Goal: Task Accomplishment & Management: Complete application form

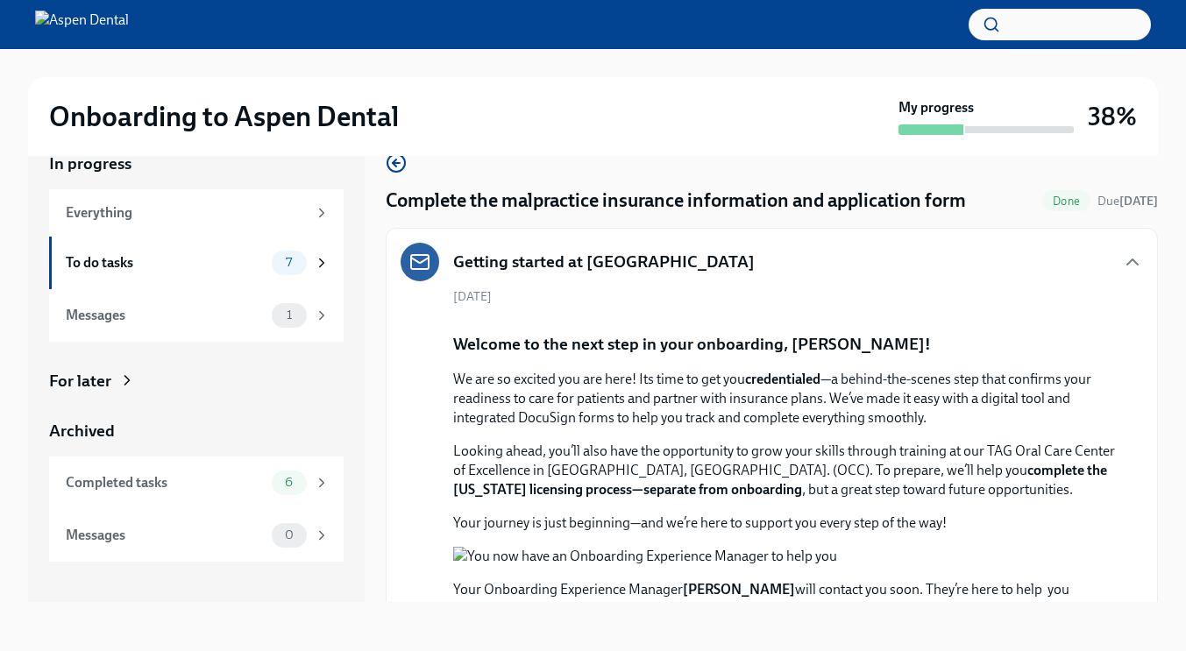
scroll to position [1730, 0]
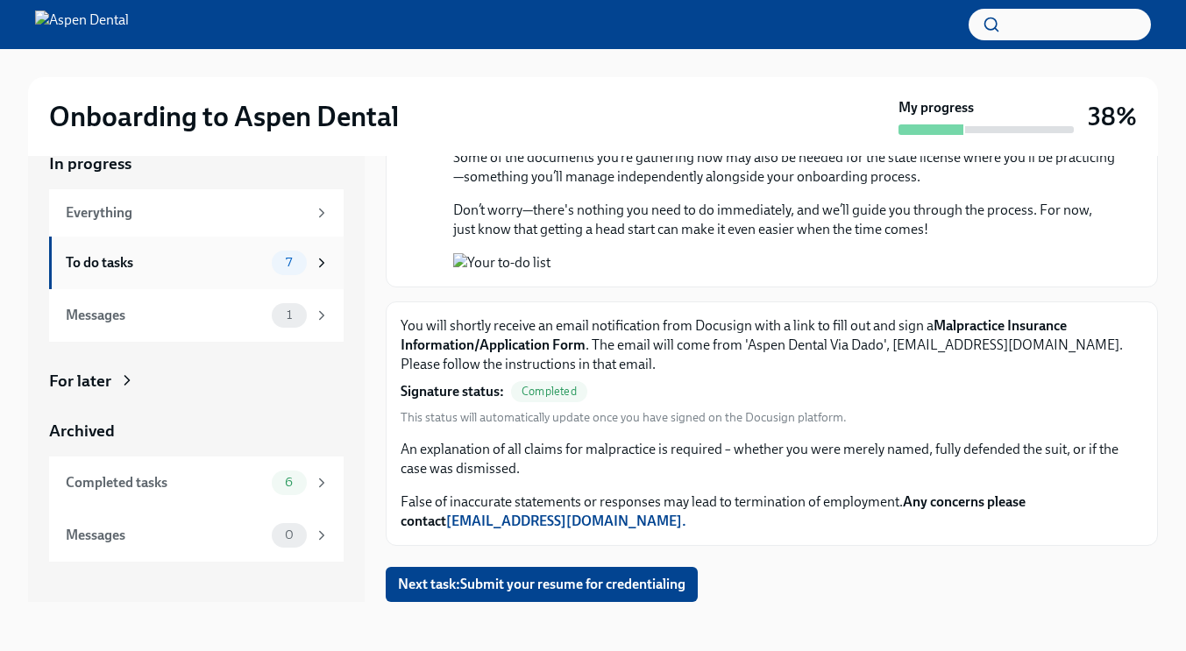
click at [93, 262] on div "To do tasks" at bounding box center [165, 262] width 199 height 19
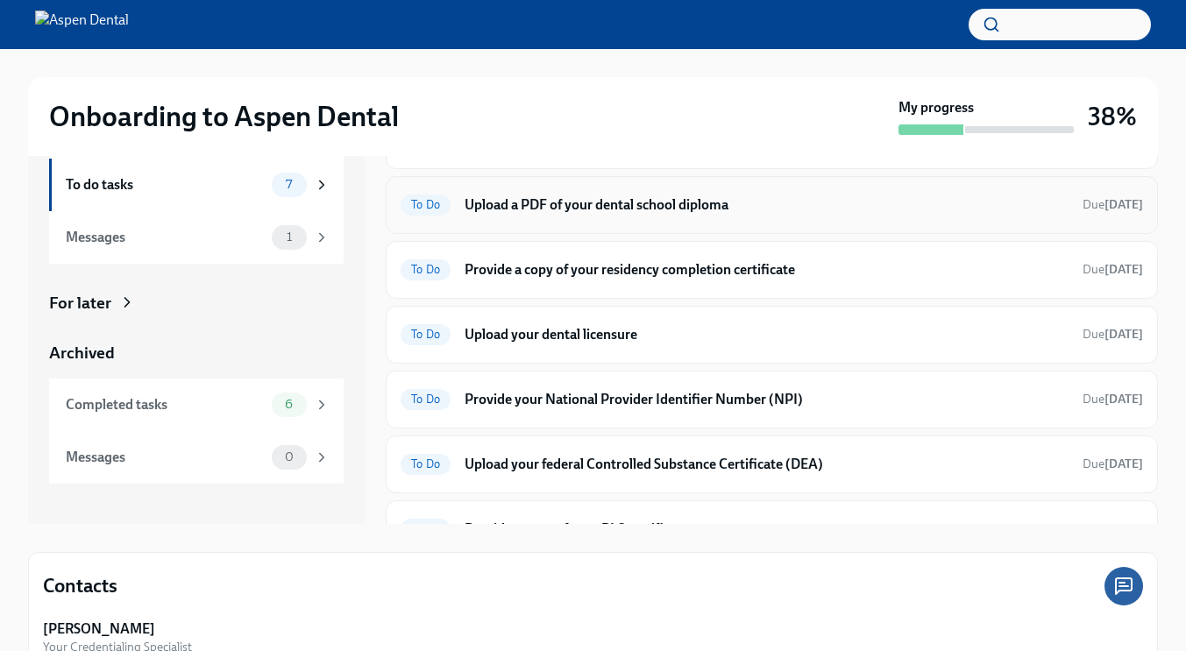
click at [588, 201] on h6 "Upload a PDF of your dental school diploma" at bounding box center [767, 204] width 604 height 19
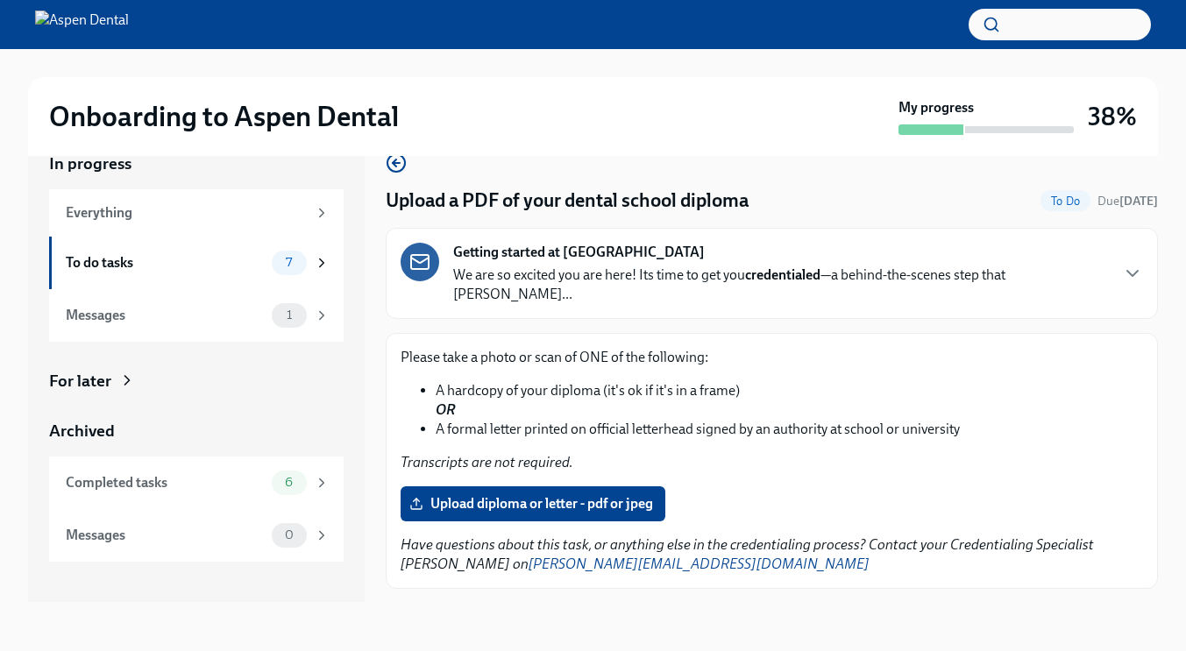
scroll to position [32, 0]
click at [560, 495] on span "Upload diploma or letter - pdf or jpeg" at bounding box center [533, 504] width 240 height 18
click at [0, 0] on input "Upload diploma or letter - pdf or jpeg" at bounding box center [0, 0] width 0 height 0
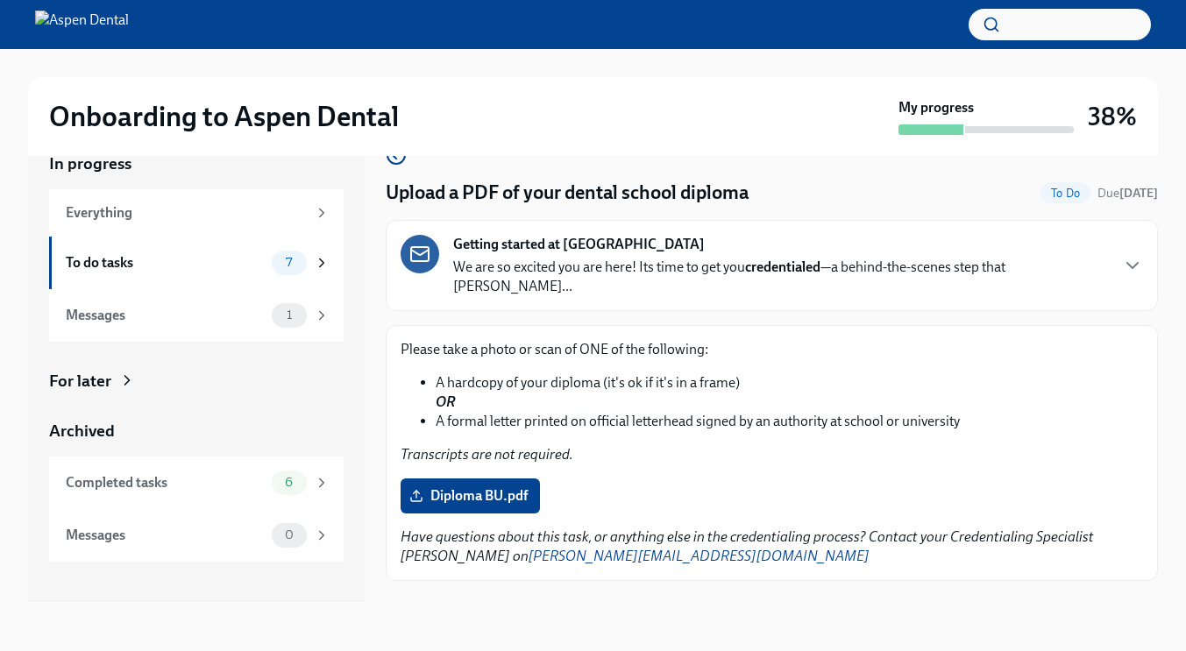
scroll to position [24, 0]
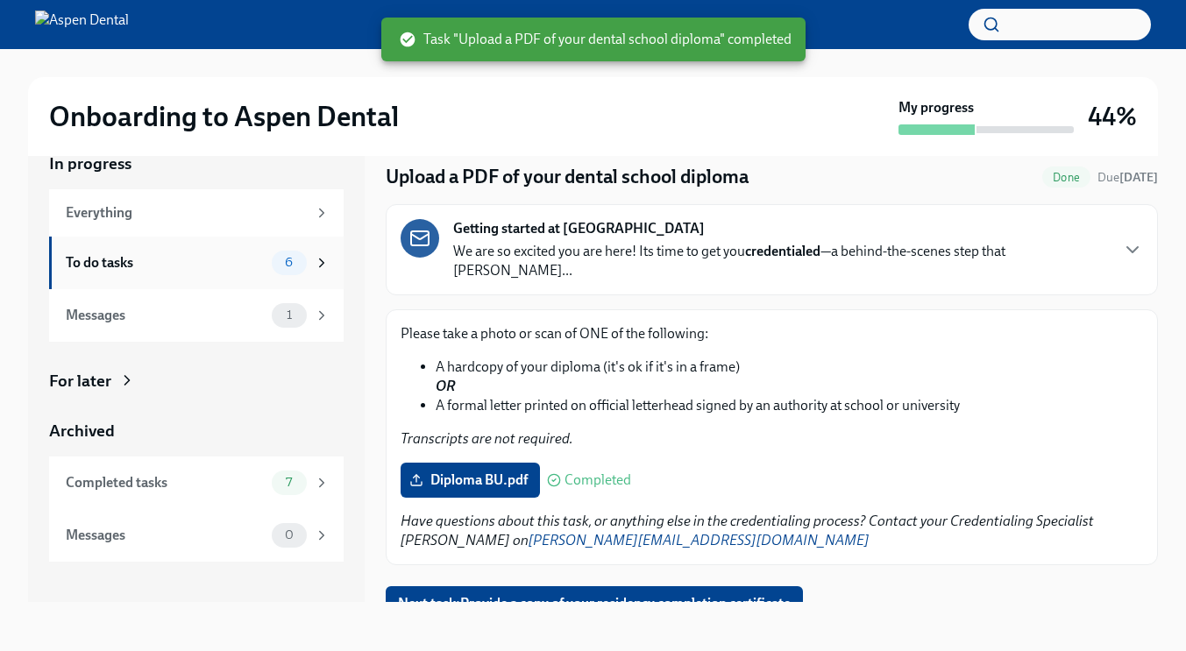
click at [284, 264] on span "6" at bounding box center [288, 262] width 29 height 13
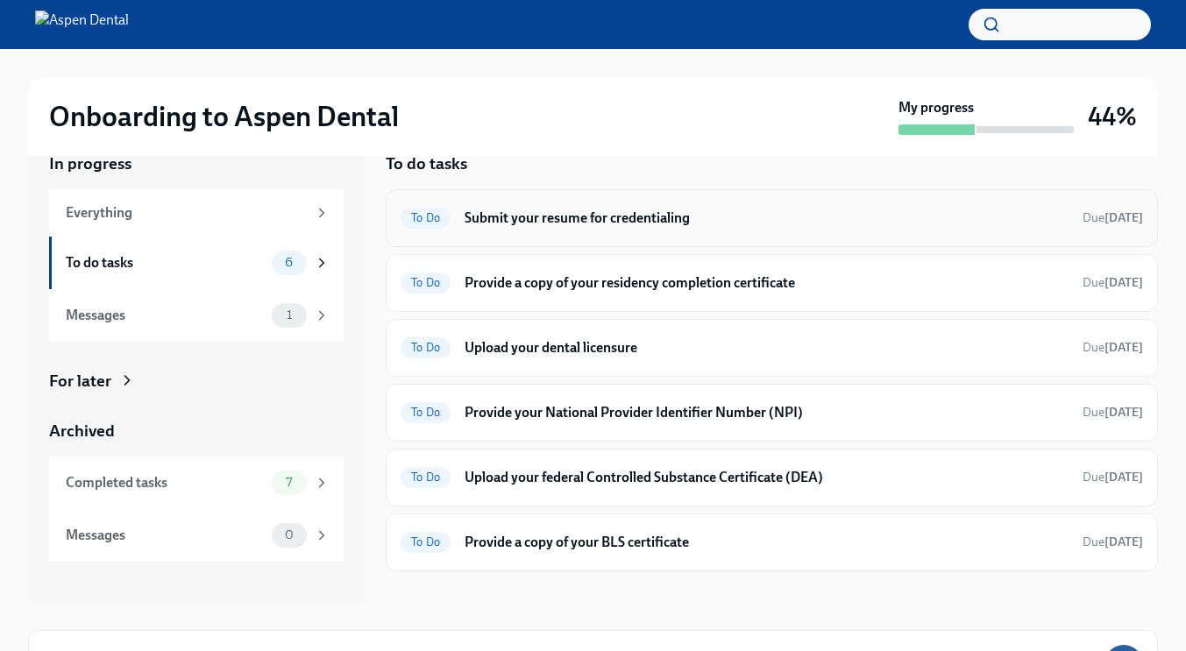
click at [604, 217] on h6 "Submit your resume for credentialing" at bounding box center [767, 218] width 604 height 19
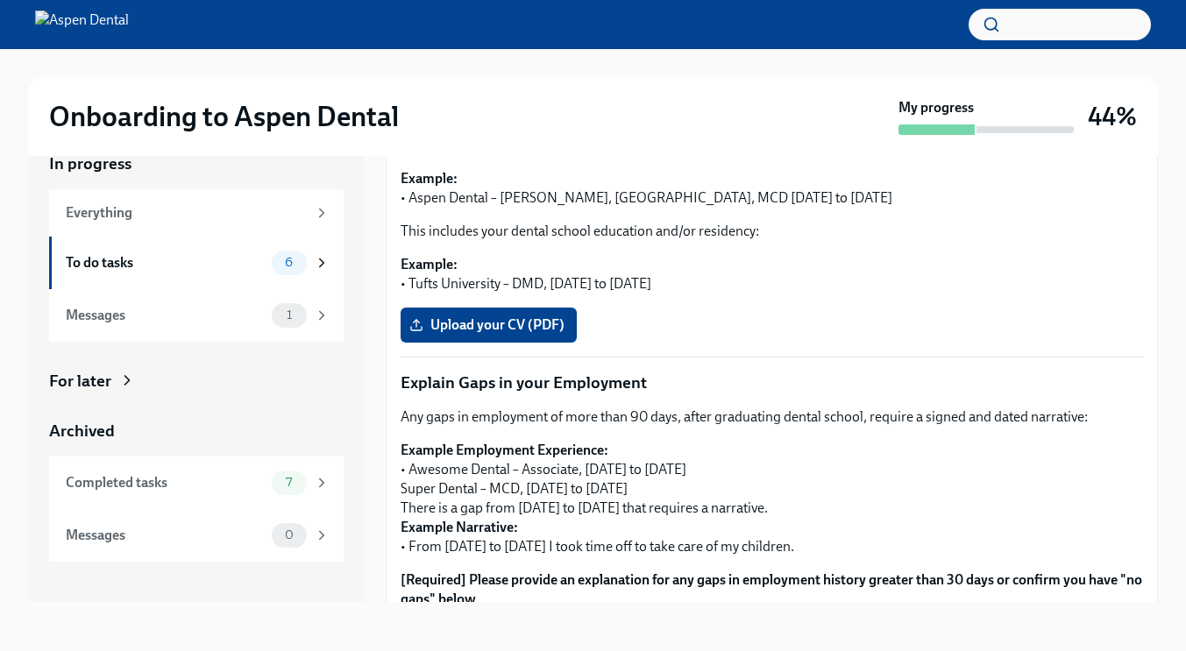
scroll to position [551, 0]
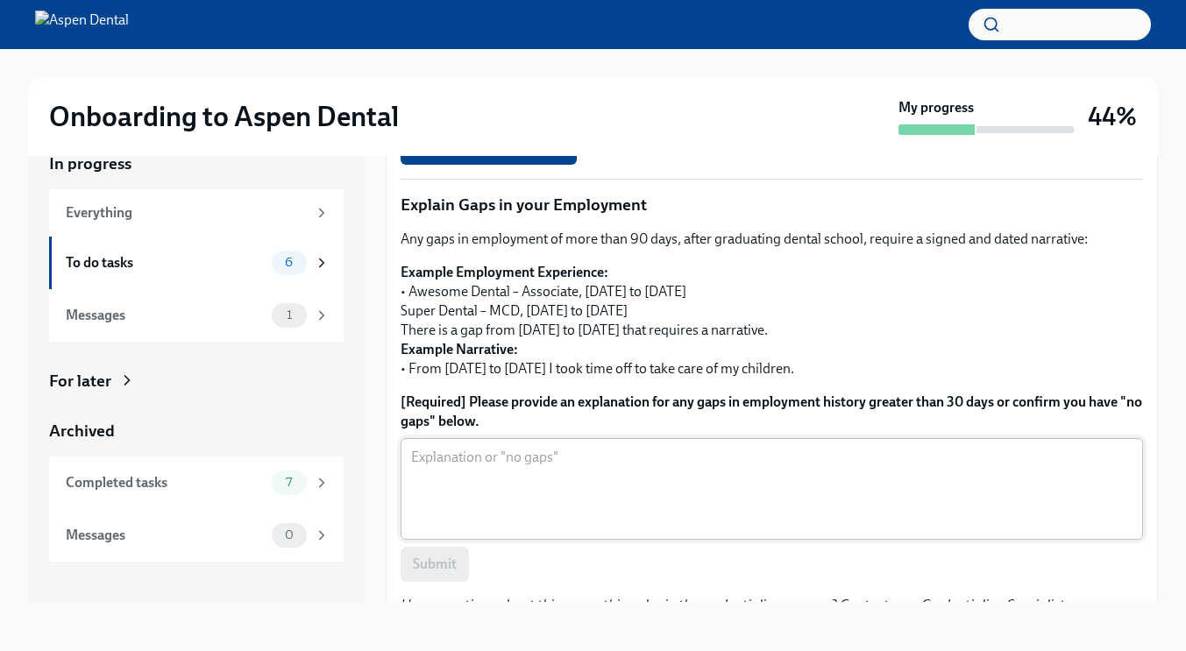
click at [559, 462] on textarea "[Required] Please provide an explanation for any gaps in employment history gre…" at bounding box center [771, 489] width 721 height 84
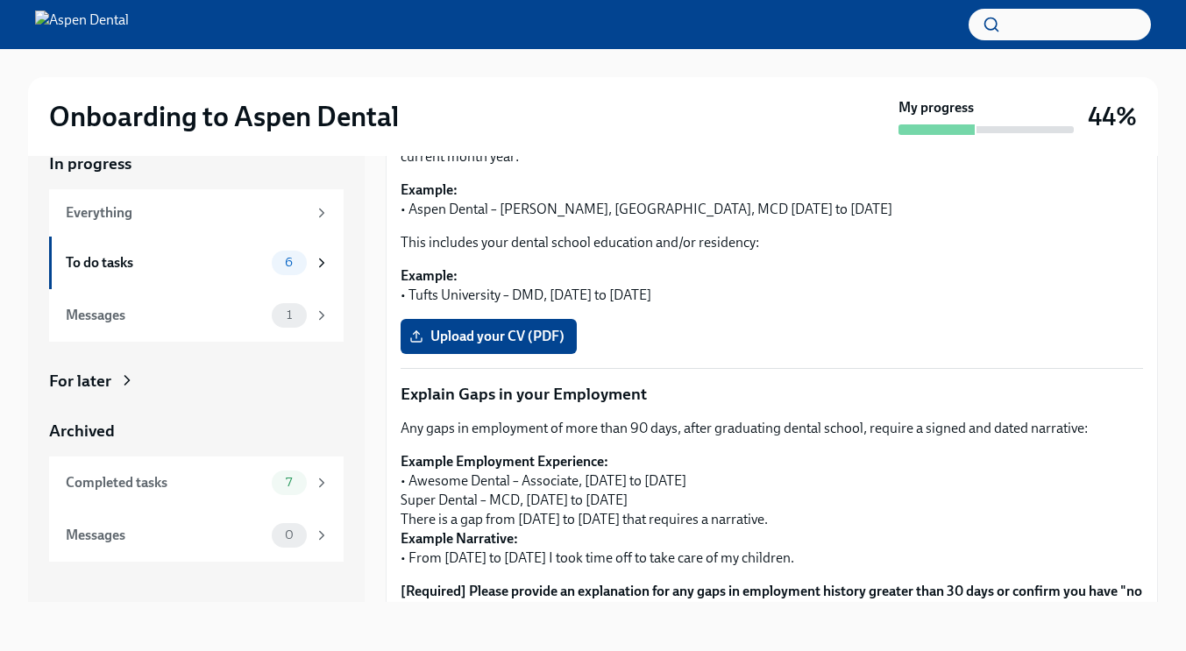
scroll to position [360, 0]
click at [265, 252] on div "To do tasks 6" at bounding box center [198, 263] width 264 height 25
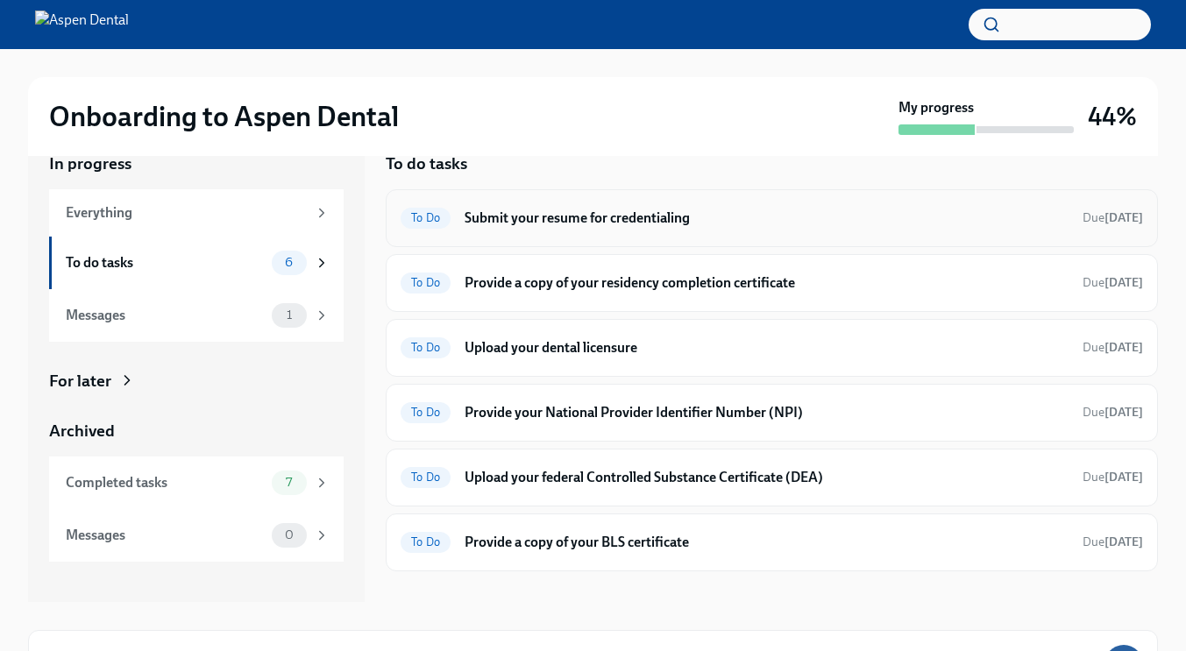
click at [605, 212] on h6 "Submit your resume for credentialing" at bounding box center [767, 218] width 604 height 19
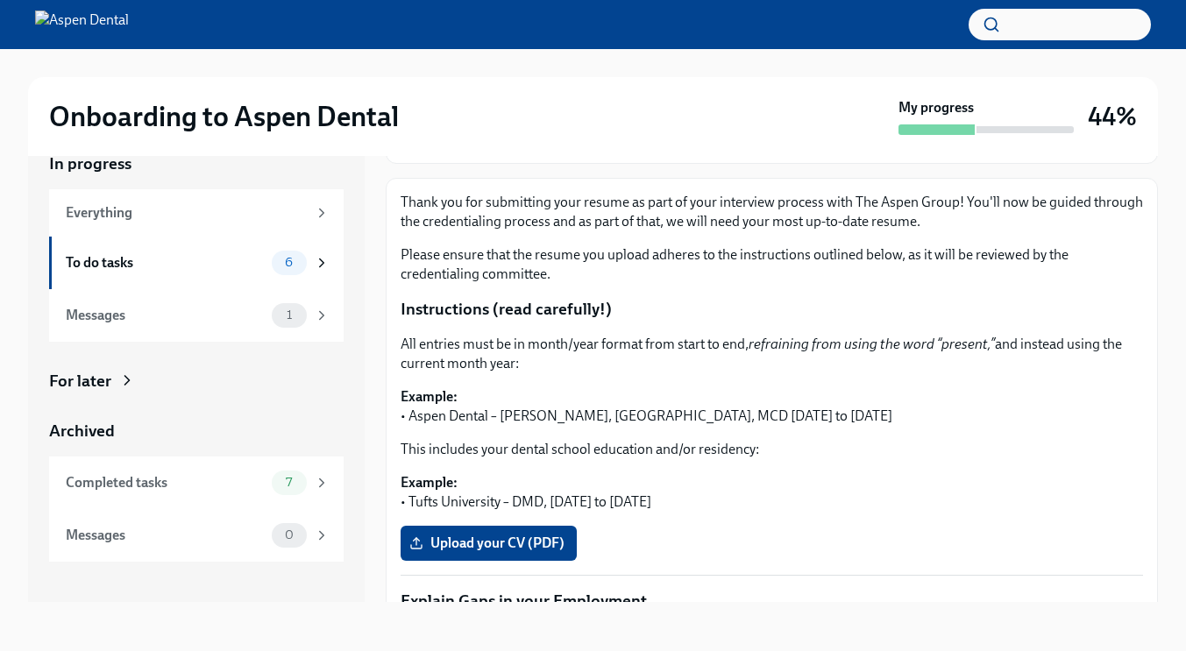
scroll to position [156, 0]
click at [478, 534] on span "Upload your CV (PDF)" at bounding box center [489, 543] width 152 height 18
click at [0, 0] on input "Upload your CV (PDF)" at bounding box center [0, 0] width 0 height 0
click at [112, 251] on div "To do tasks 6" at bounding box center [198, 263] width 264 height 25
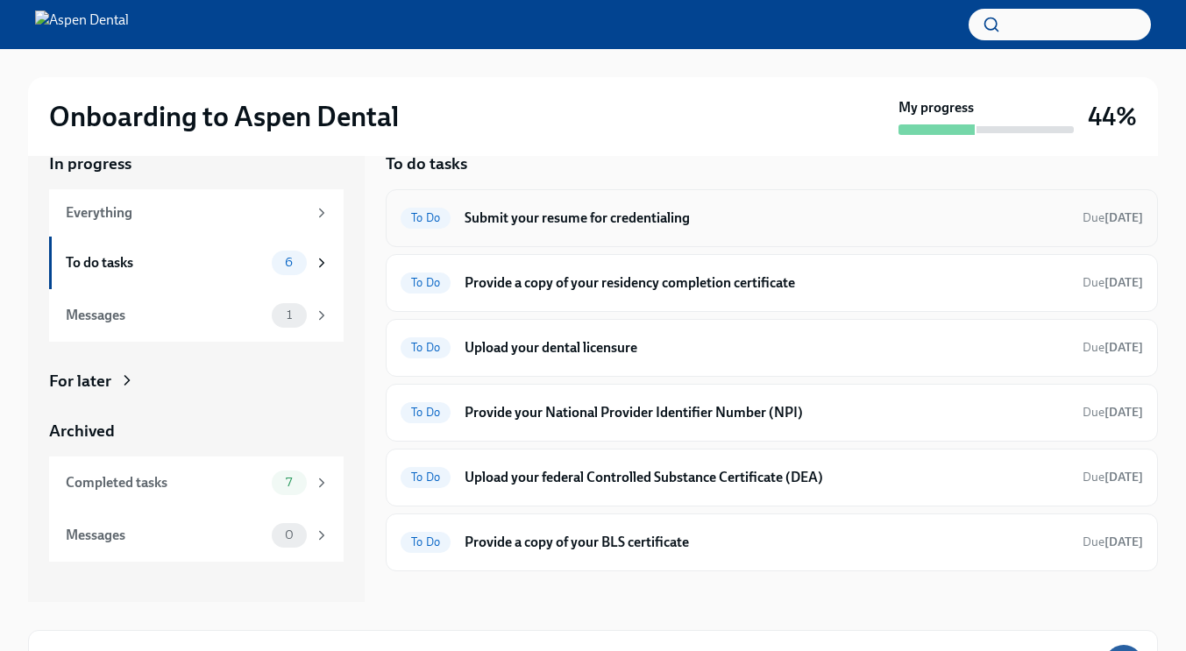
click at [573, 210] on h6 "Submit your resume for credentialing" at bounding box center [767, 218] width 604 height 19
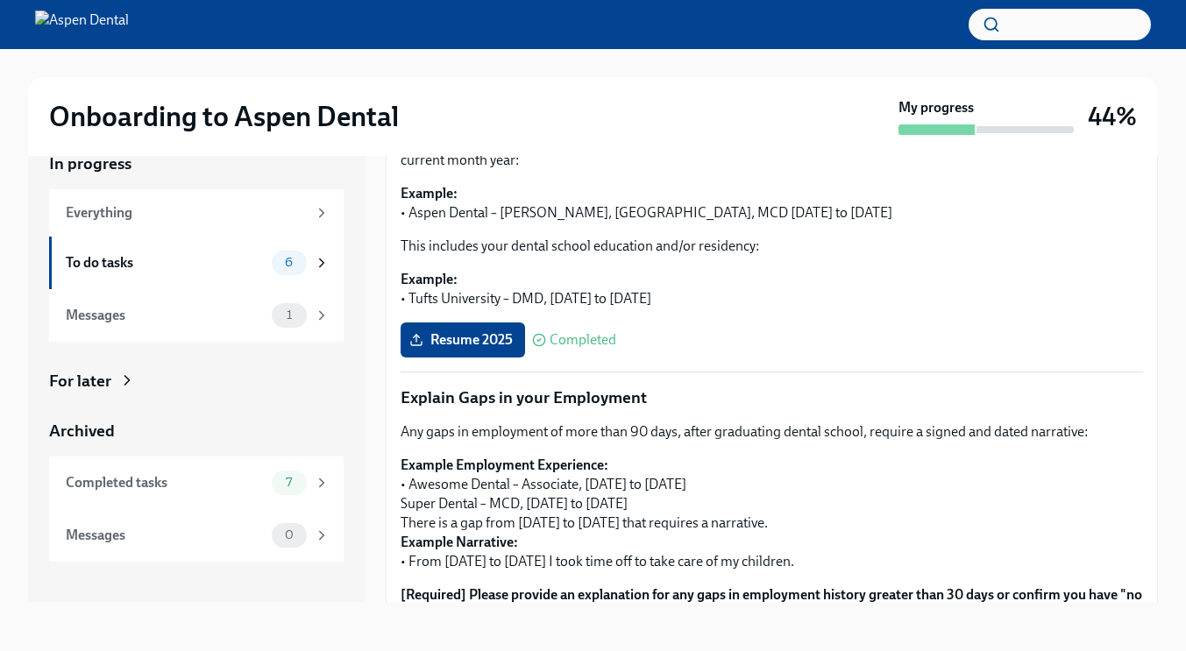
scroll to position [366, 0]
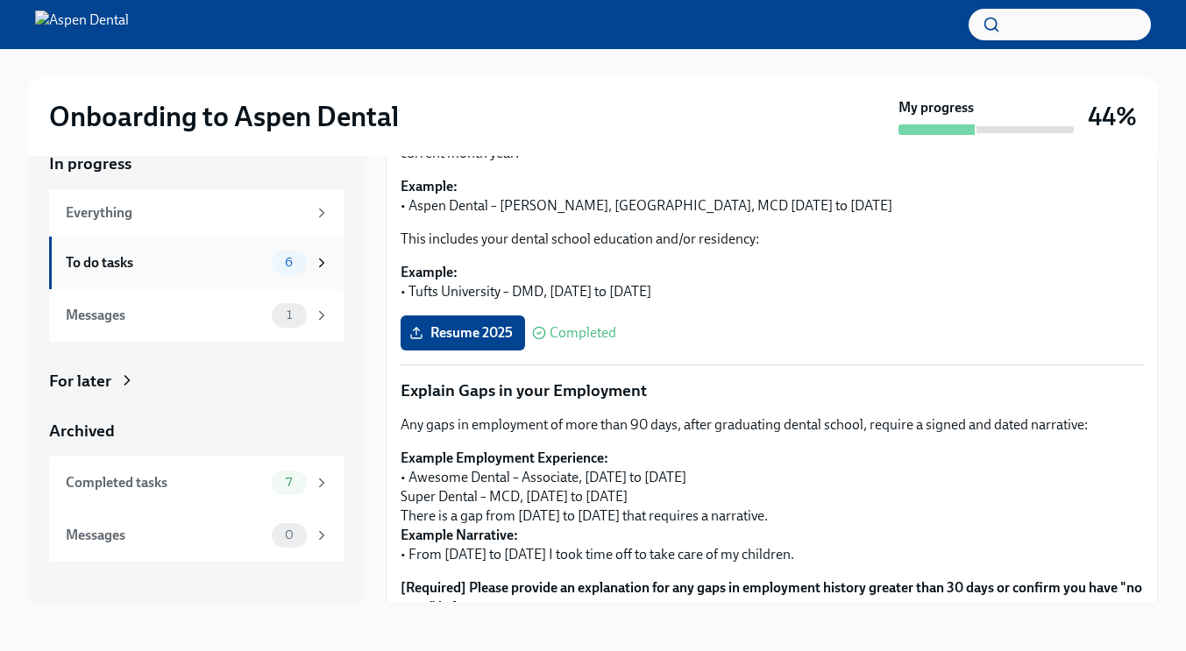
click at [97, 265] on div "To do tasks" at bounding box center [165, 262] width 199 height 19
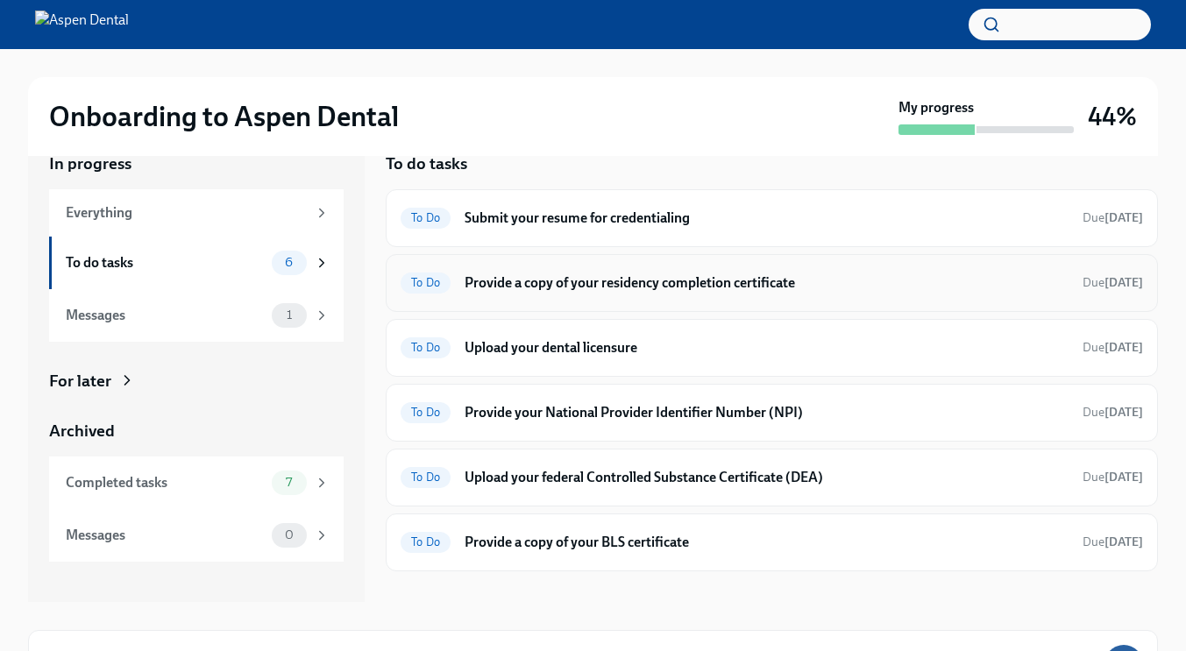
click at [638, 291] on h6 "Provide a copy of your residency completion certificate" at bounding box center [767, 283] width 604 height 19
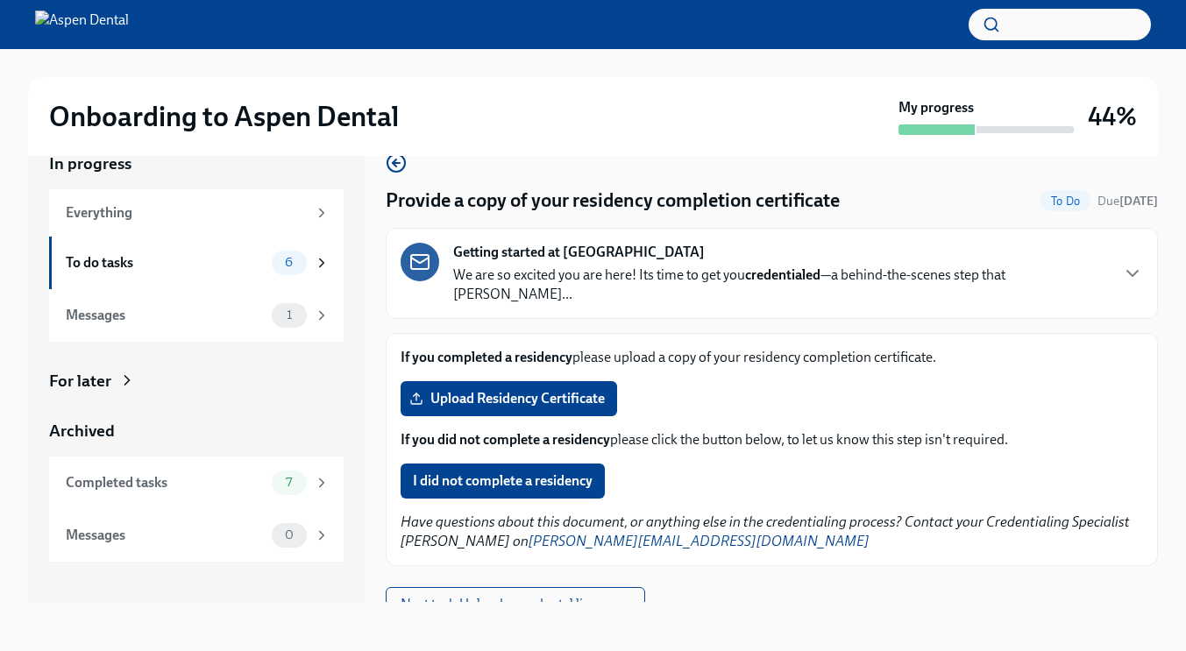
scroll to position [1, 0]
click at [495, 463] on button "I did not complete a residency" at bounding box center [503, 480] width 204 height 35
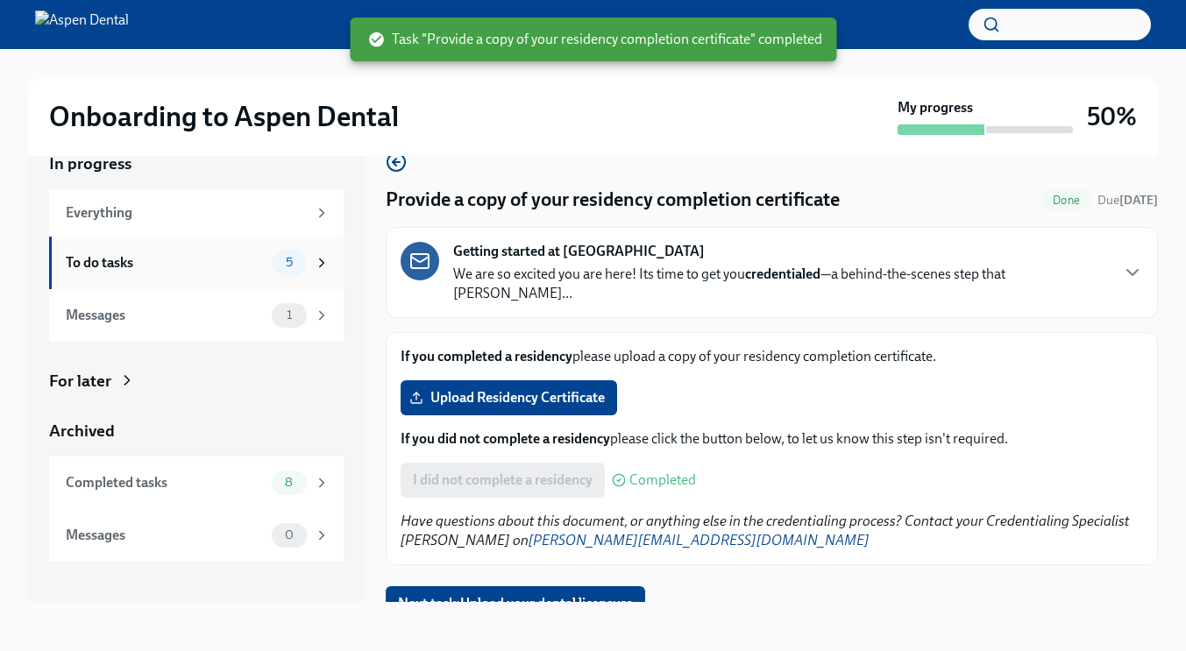
click at [291, 266] on span "5" at bounding box center [289, 262] width 28 height 13
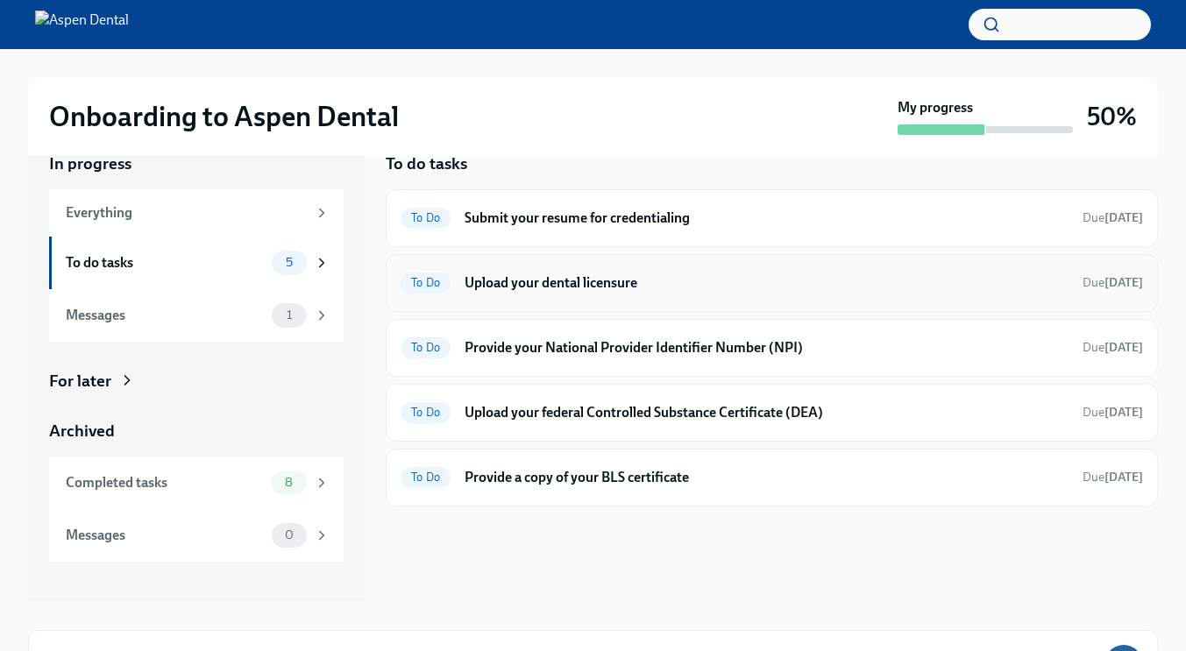
click at [549, 280] on h6 "Upload your dental licensure" at bounding box center [767, 283] width 604 height 19
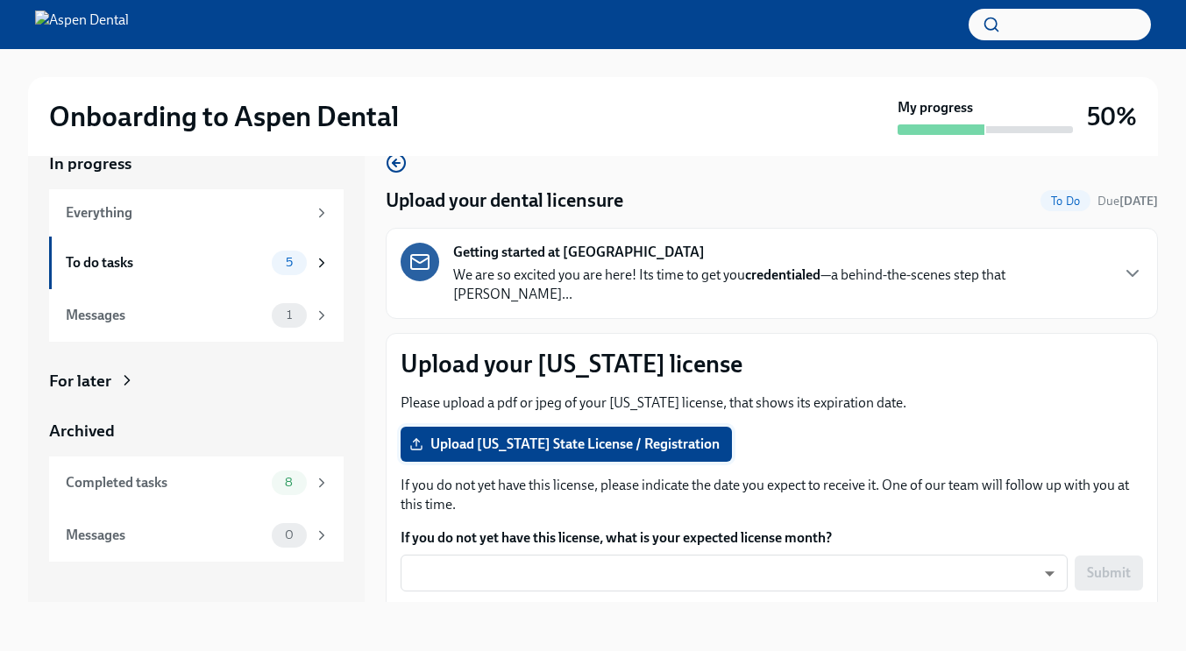
click at [622, 436] on span "Upload [US_STATE] State License / Registration" at bounding box center [566, 445] width 307 height 18
click at [0, 0] on input "Upload [US_STATE] State License / Registration" at bounding box center [0, 0] width 0 height 0
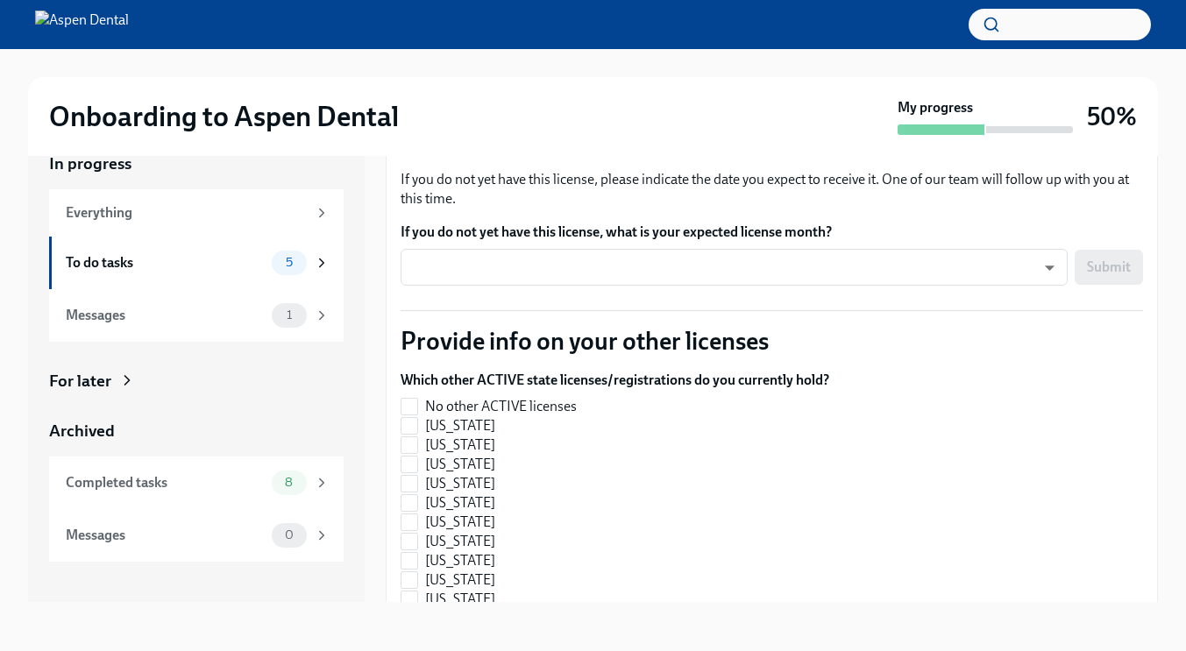
scroll to position [314, 0]
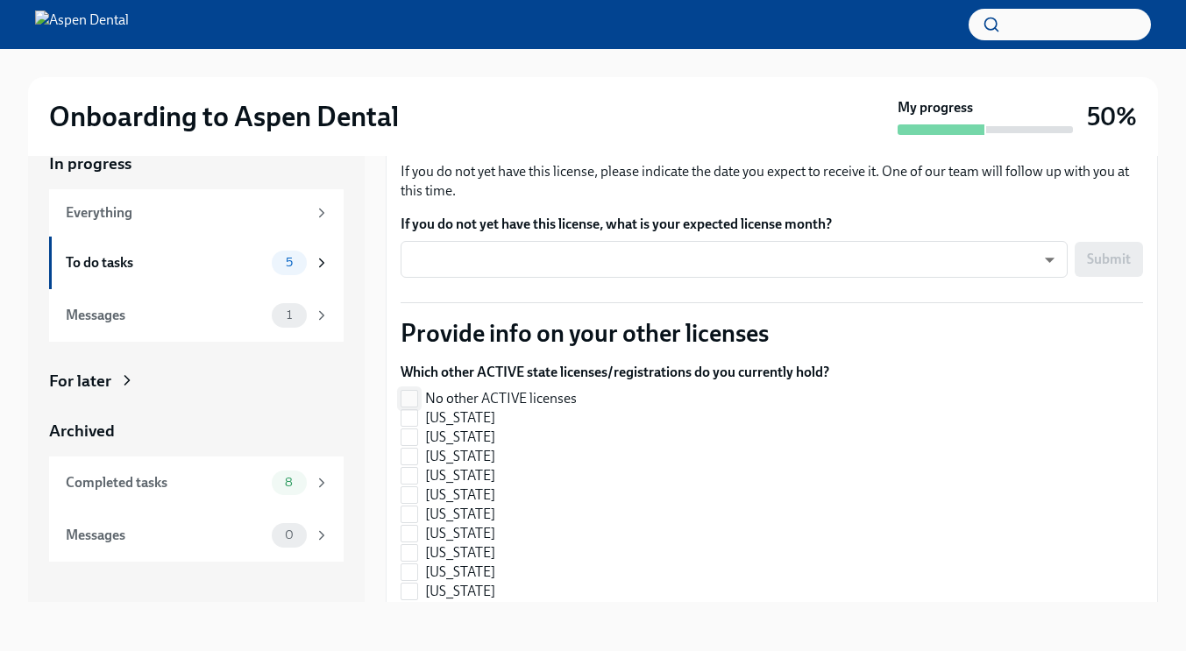
click at [411, 391] on input "No other ACTIVE licenses" at bounding box center [410, 399] width 16 height 16
checkbox input "false"
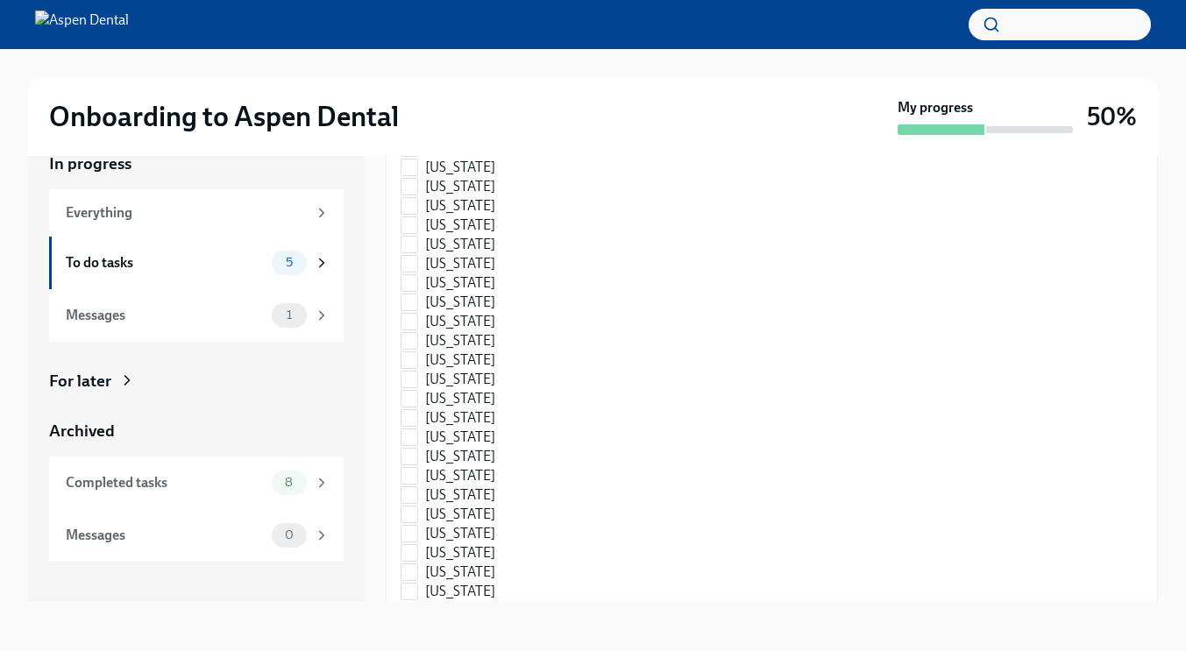
scroll to position [2601, 0]
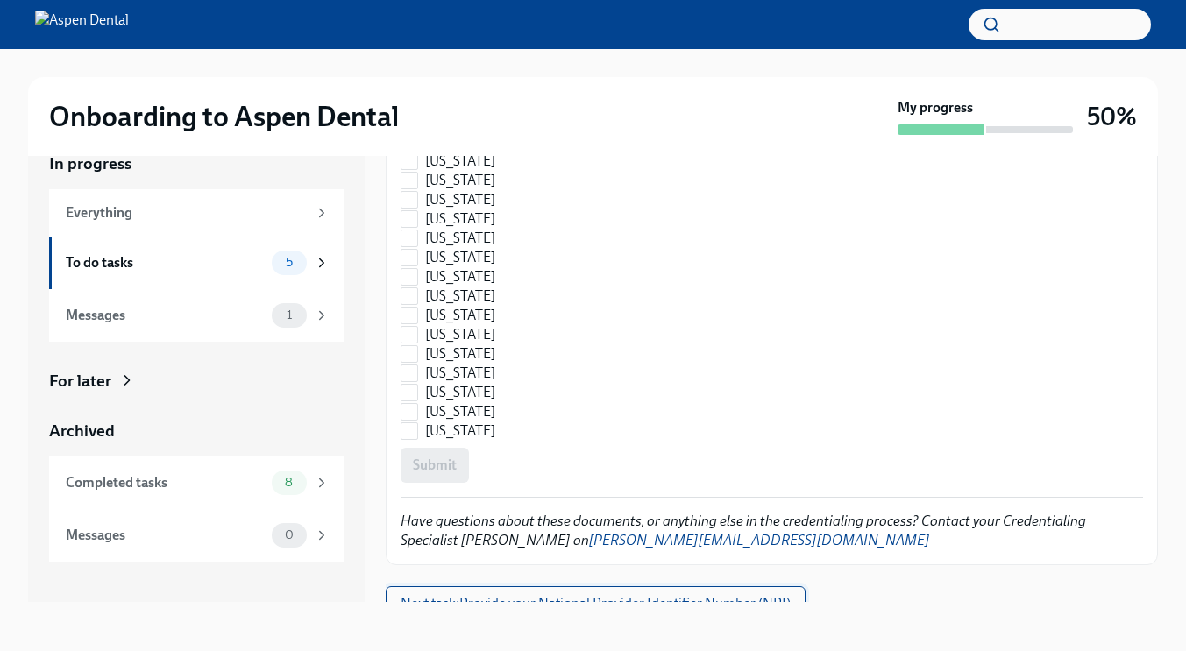
click at [579, 595] on span "Next task : Provide your National Provider Identifier Number (NPI)" at bounding box center [596, 604] width 390 height 18
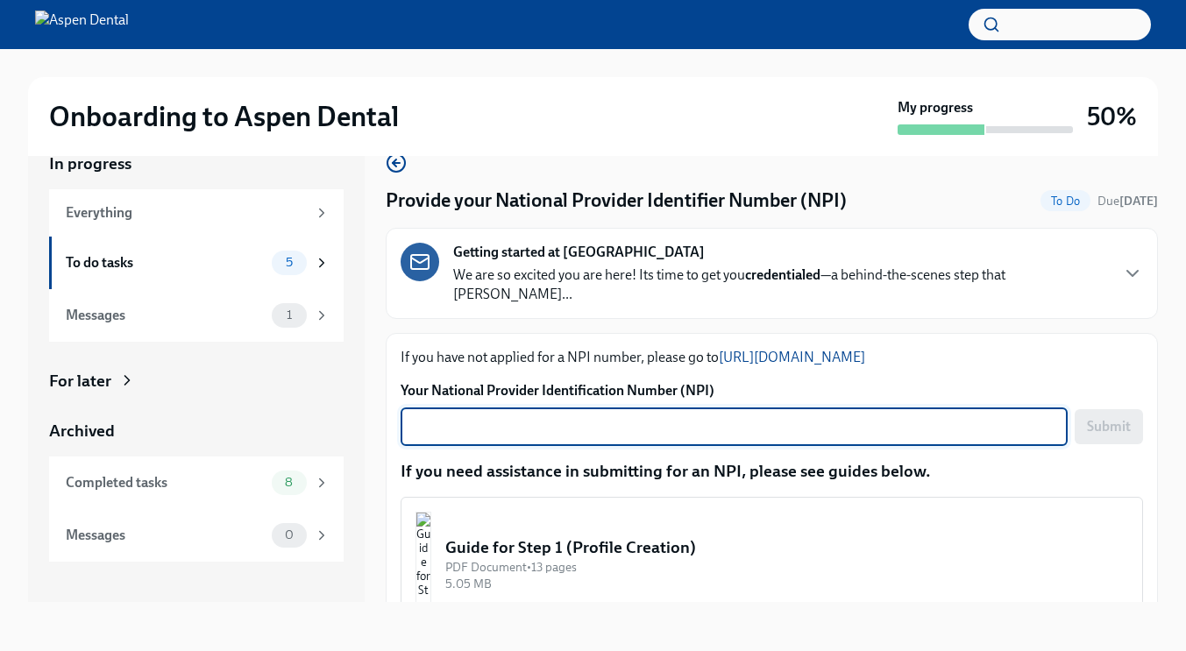
click at [480, 416] on textarea "Your National Provider Identification Number (NPI)" at bounding box center [734, 426] width 646 height 21
type textarea "1770092389"
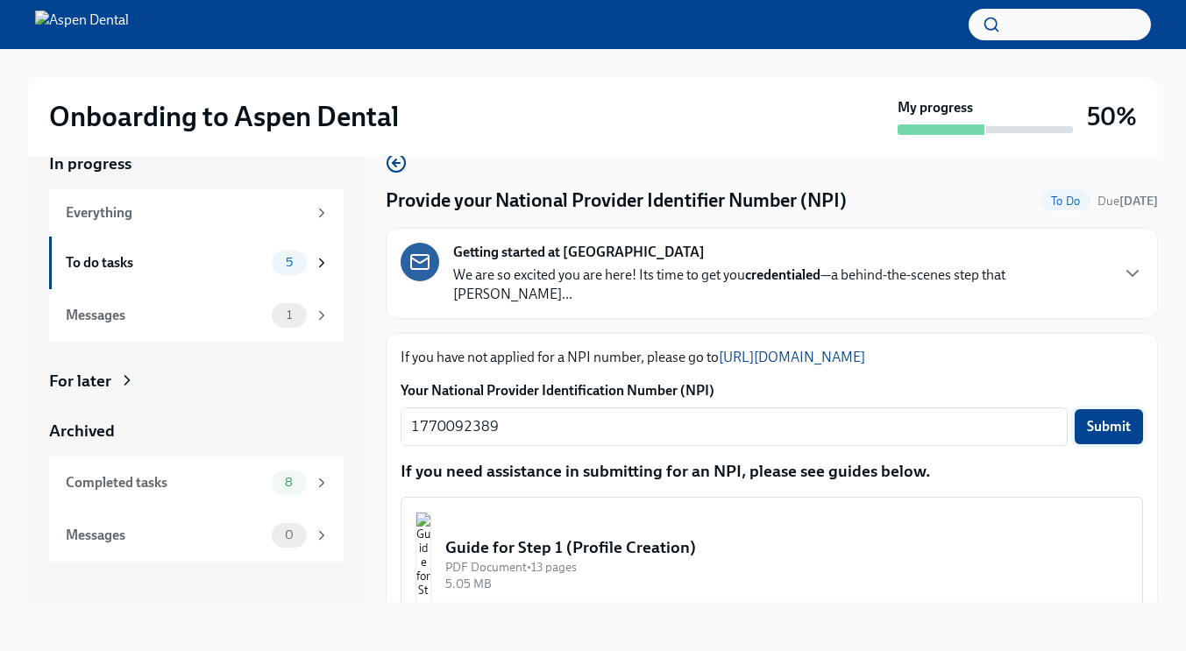
click at [1114, 418] on span "Submit" at bounding box center [1109, 427] width 44 height 18
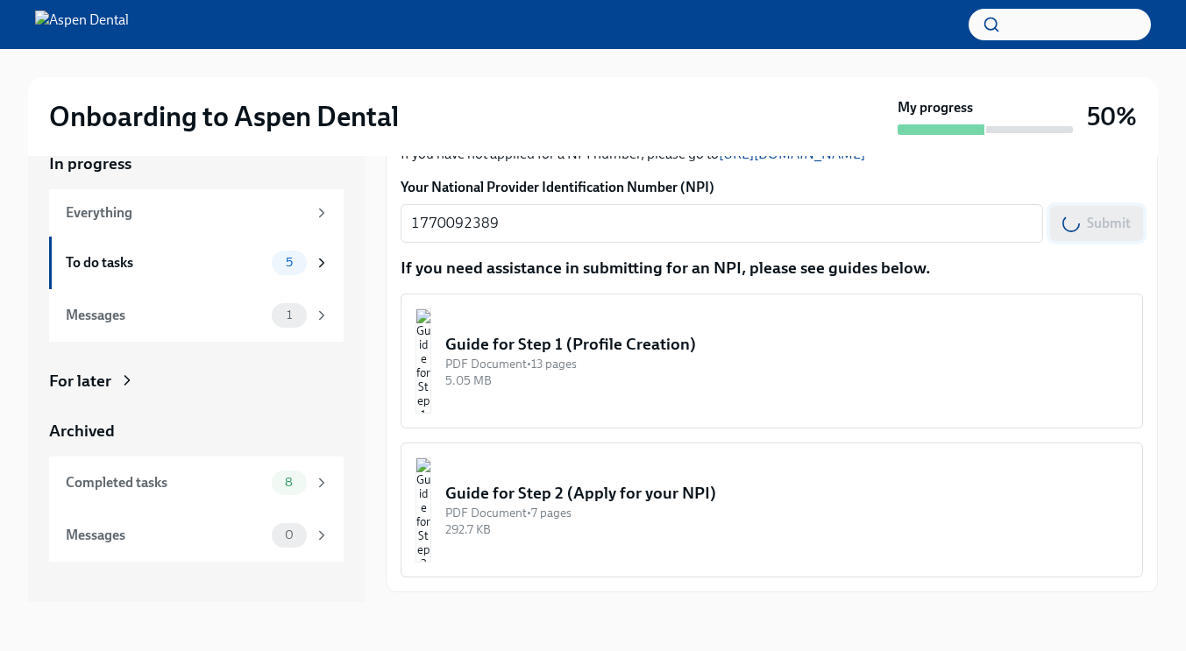
scroll to position [231, 0]
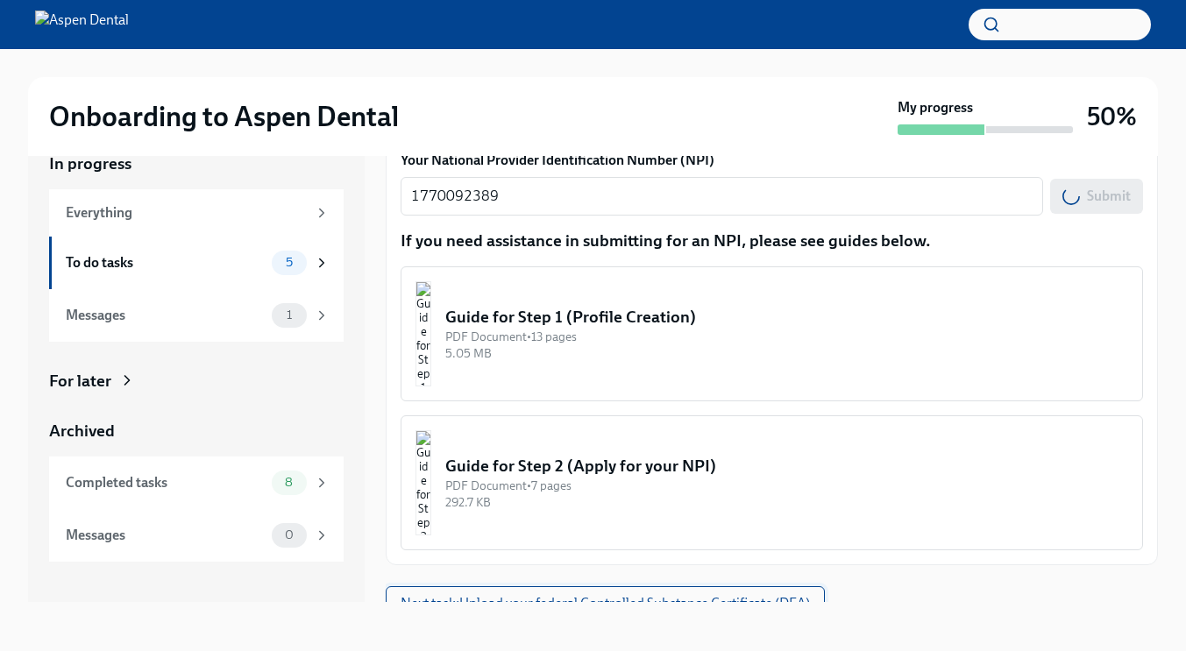
click at [696, 595] on span "Next task : Upload your federal Controlled Substance Certificate (DEA)" at bounding box center [605, 604] width 409 height 18
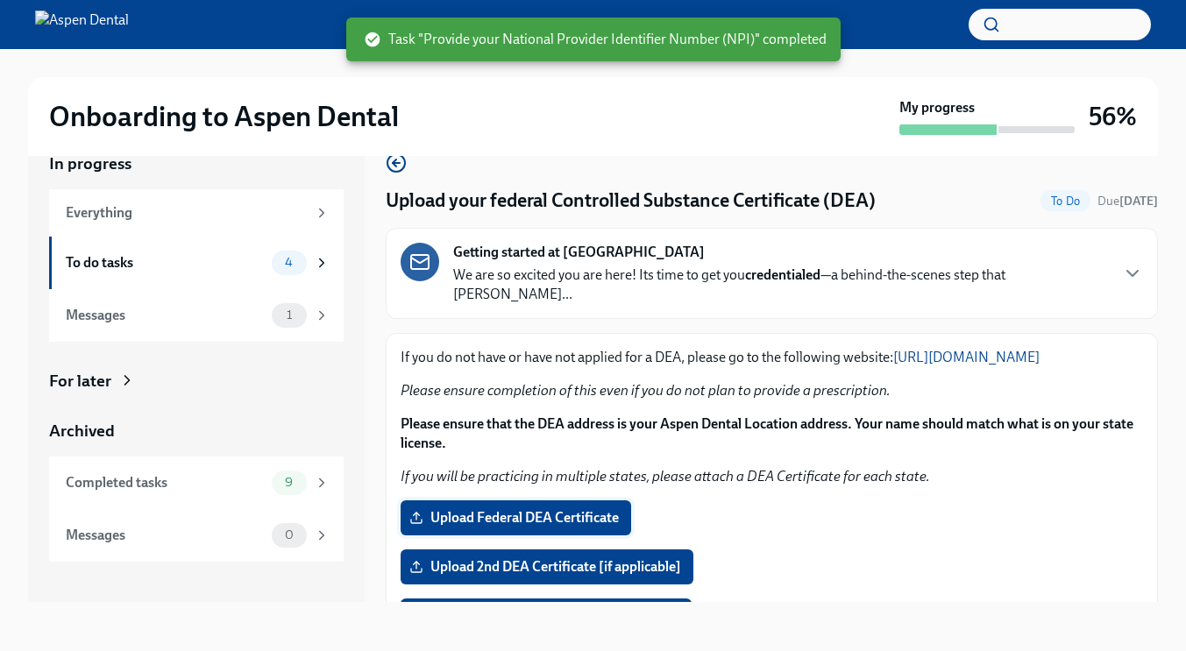
click at [544, 518] on span "Upload Federal DEA Certificate" at bounding box center [516, 518] width 206 height 18
click at [0, 0] on input "Upload Federal DEA Certificate" at bounding box center [0, 0] width 0 height 0
click at [497, 508] on label "Upload Federal DEA Certificate" at bounding box center [516, 518] width 231 height 35
click at [0, 0] on input "Upload Federal DEA Certificate" at bounding box center [0, 0] width 0 height 0
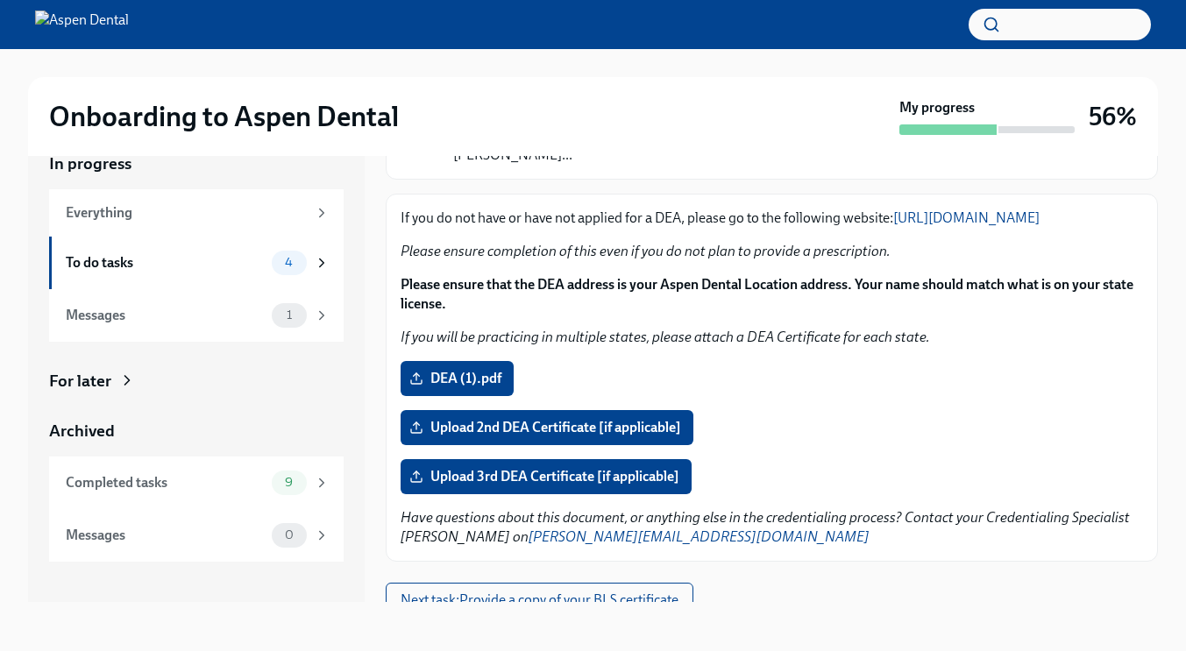
scroll to position [155, 0]
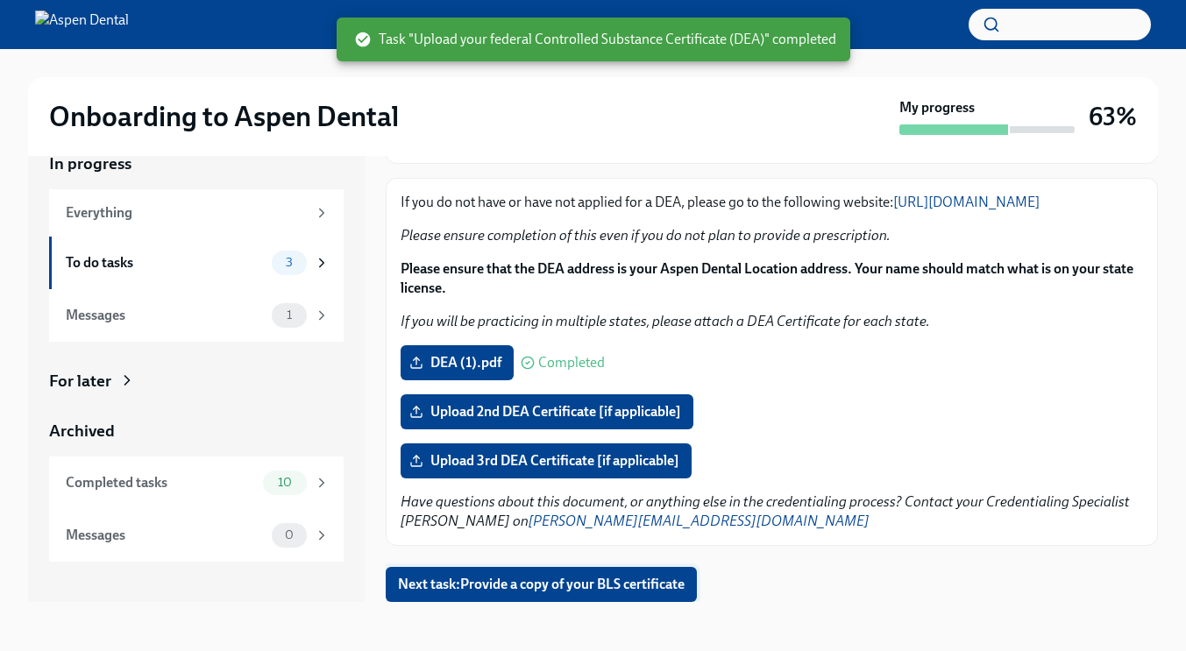
click at [589, 582] on span "Next task : Provide a copy of your BLS certificate" at bounding box center [541, 585] width 287 height 18
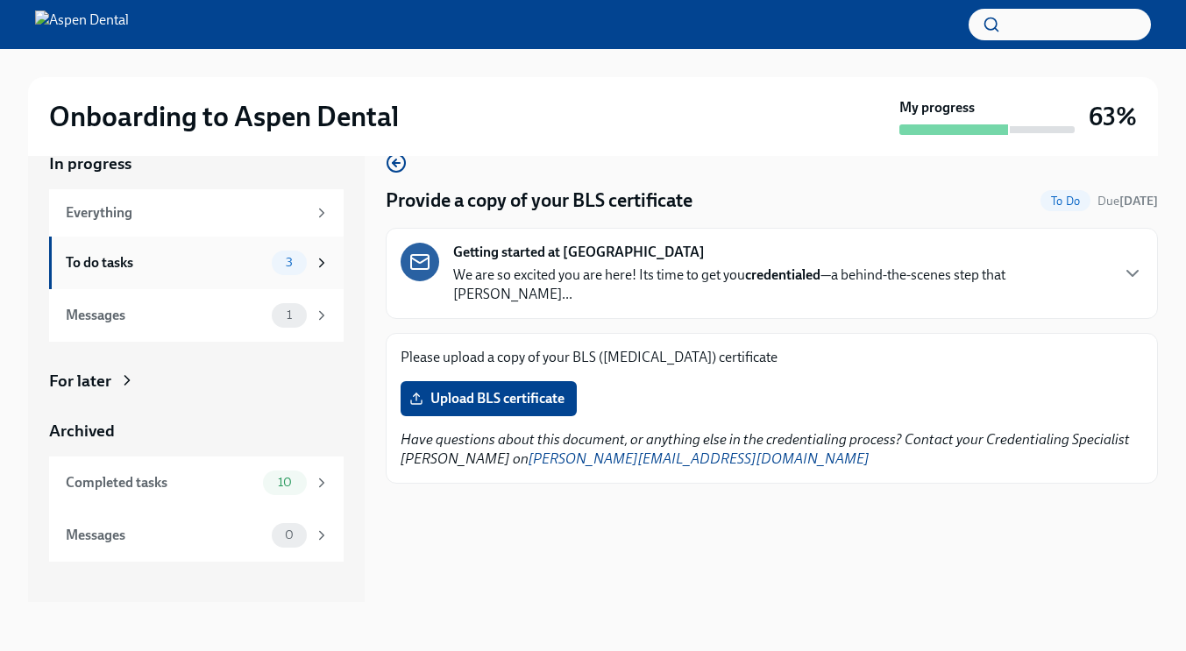
click at [290, 260] on span "3" at bounding box center [289, 262] width 28 height 13
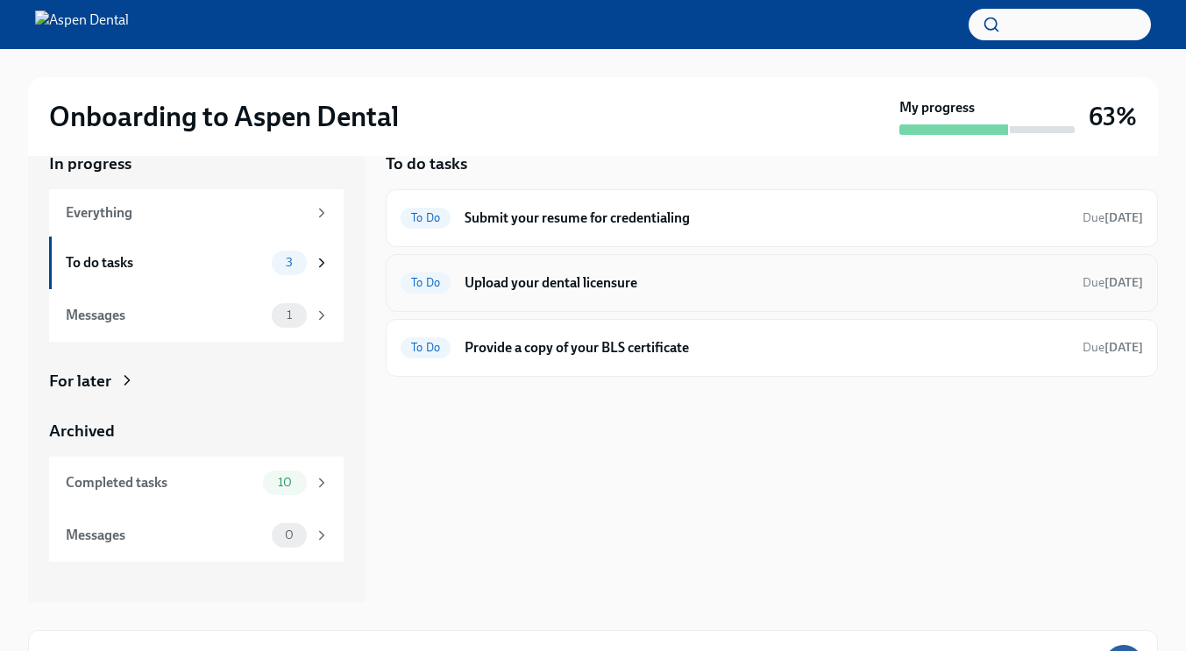
click at [511, 274] on h6 "Upload your dental licensure" at bounding box center [767, 283] width 604 height 19
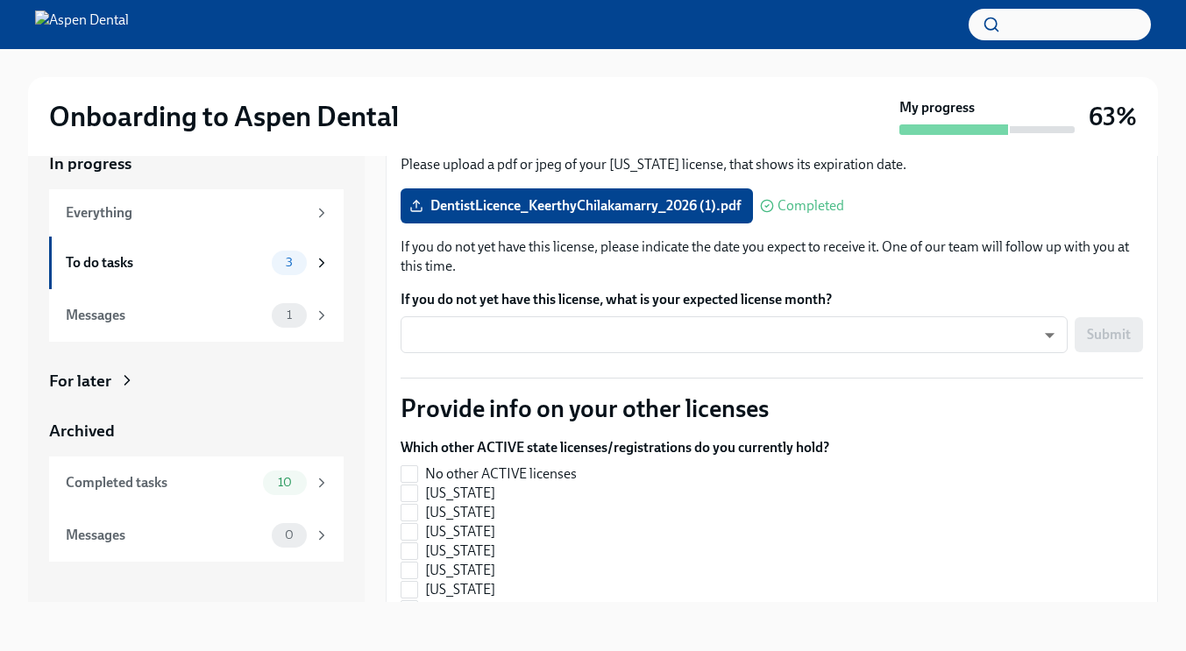
scroll to position [241, 0]
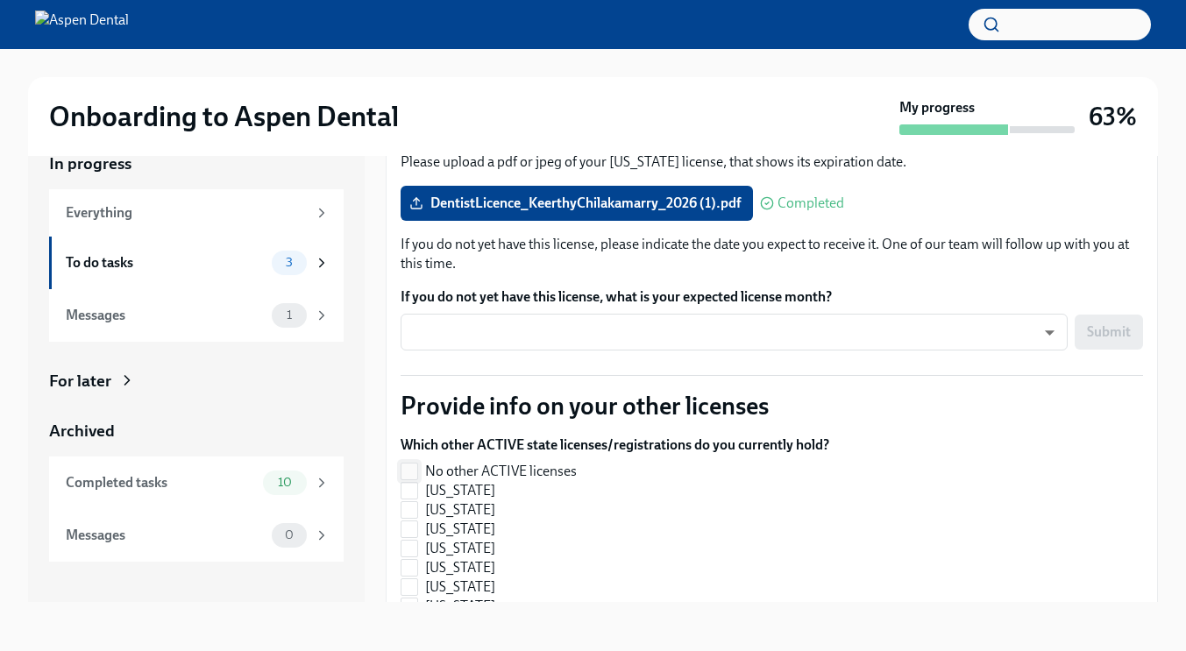
click at [504, 462] on span "No other ACTIVE licenses" at bounding box center [501, 471] width 152 height 19
click at [417, 464] on input "No other ACTIVE licenses" at bounding box center [410, 472] width 16 height 16
checkbox input "true"
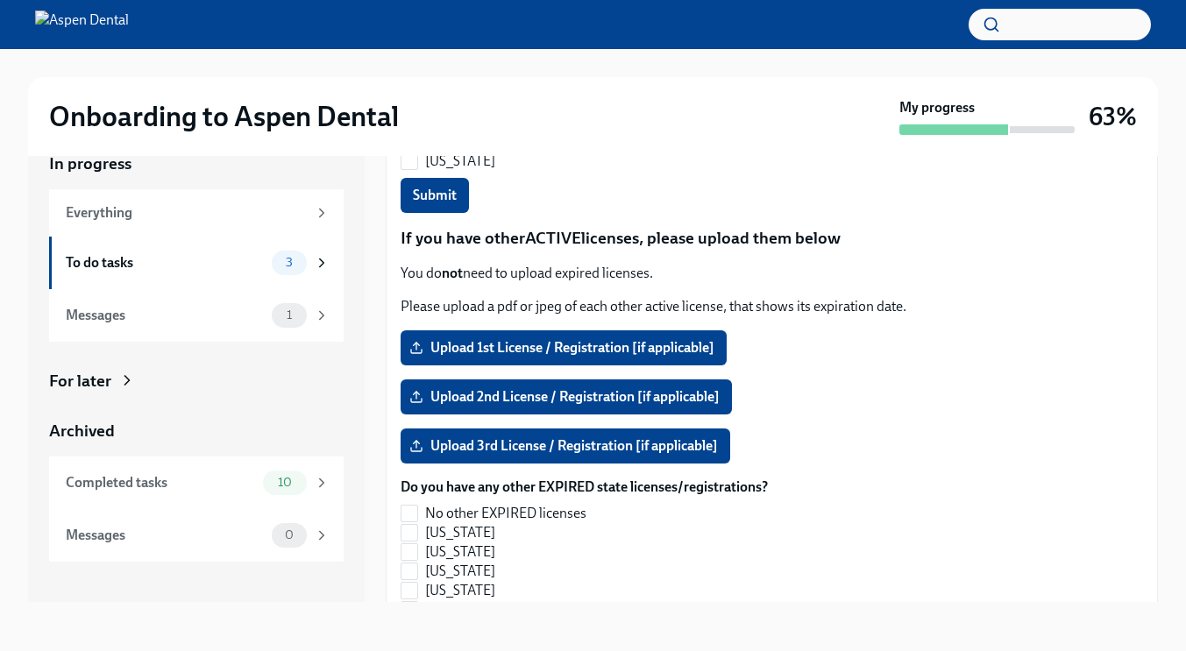
scroll to position [1536, 0]
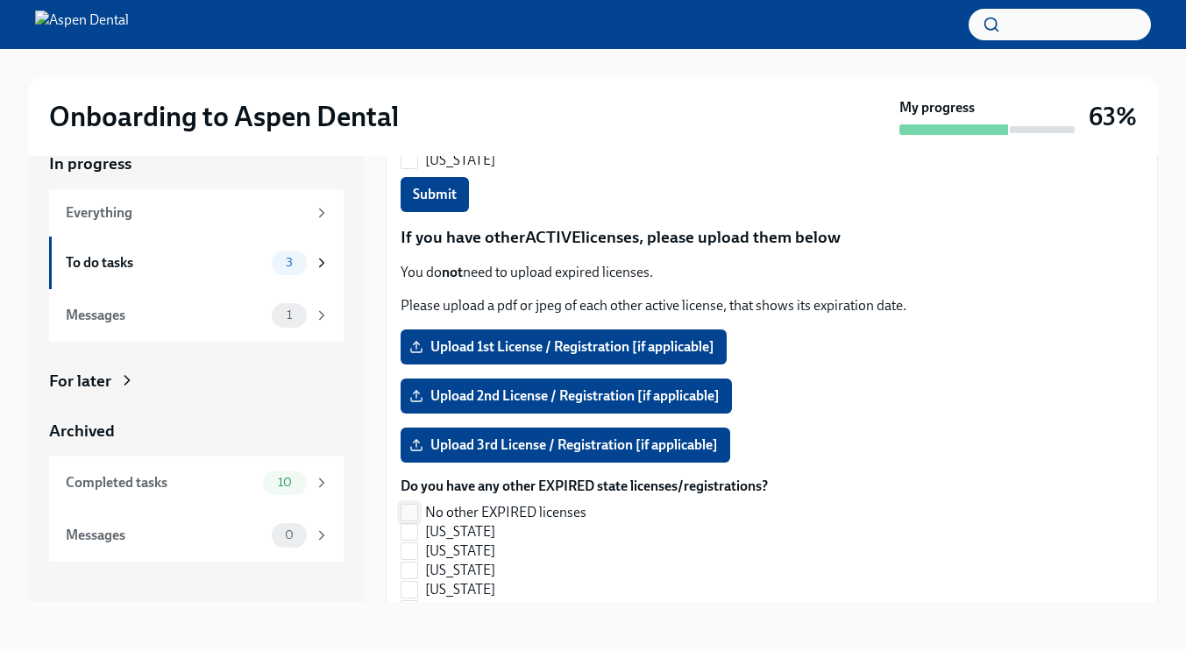
click at [420, 503] on label "No other EXPIRED licenses" at bounding box center [577, 512] width 353 height 19
click at [417, 505] on input "No other EXPIRED licenses" at bounding box center [410, 513] width 16 height 16
checkbox input "true"
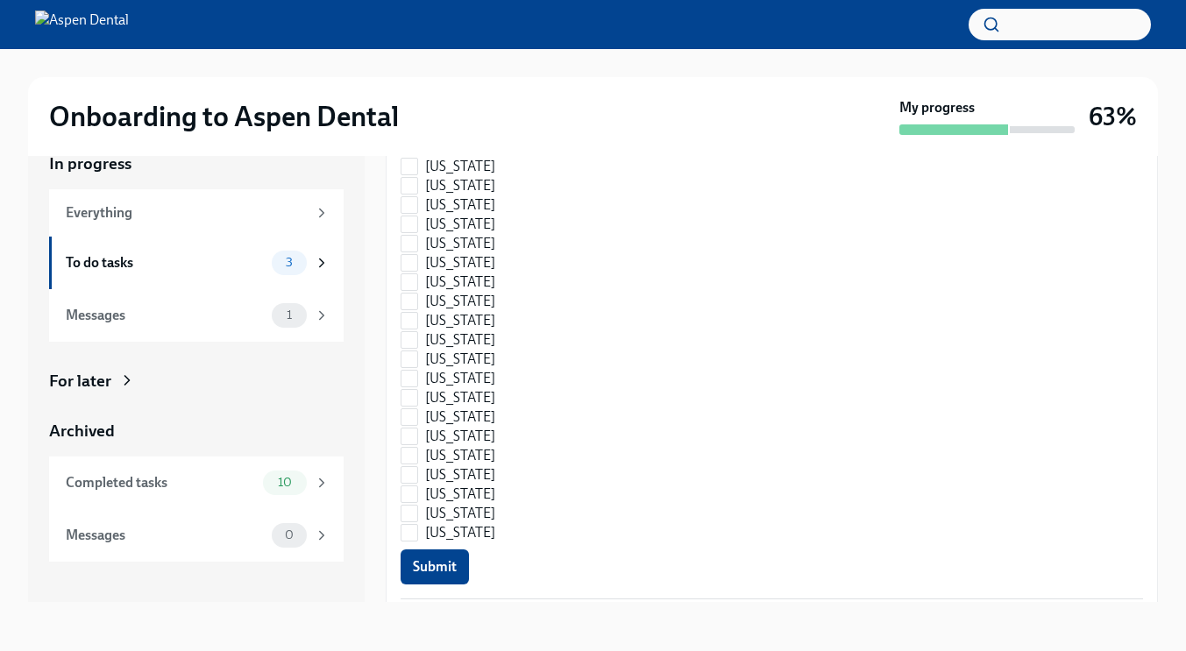
scroll to position [2601, 0]
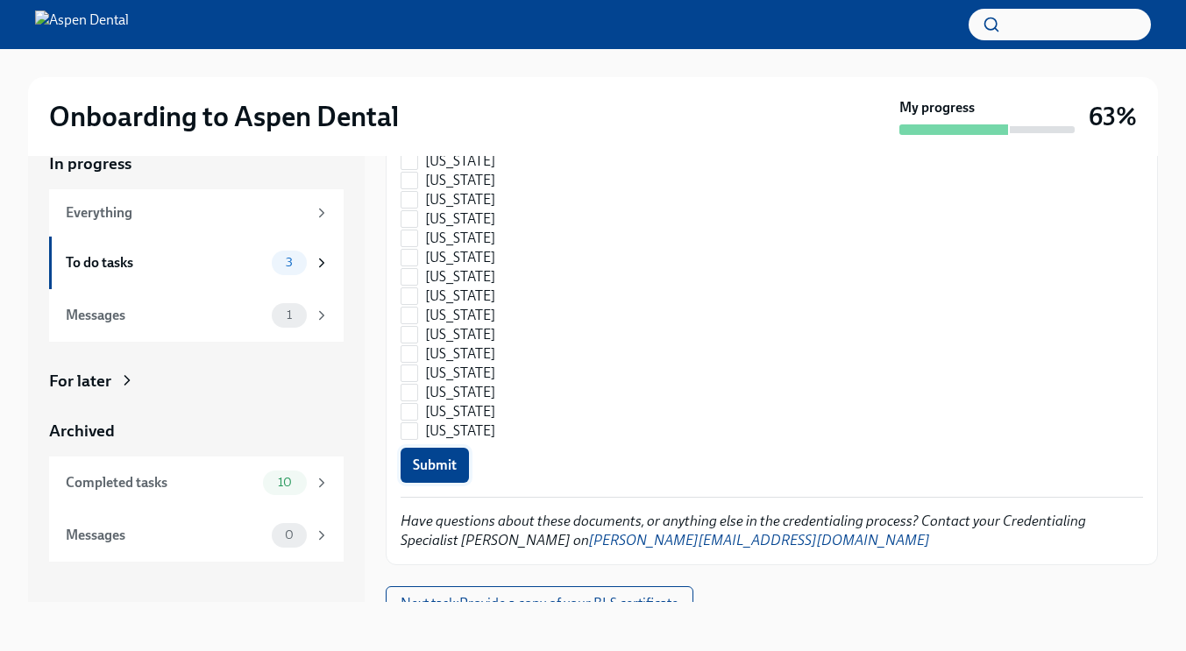
click at [420, 457] on span "Submit" at bounding box center [435, 466] width 44 height 18
checkbox input "false"
checkbox input "true"
click at [144, 261] on div "To do tasks" at bounding box center [165, 262] width 199 height 19
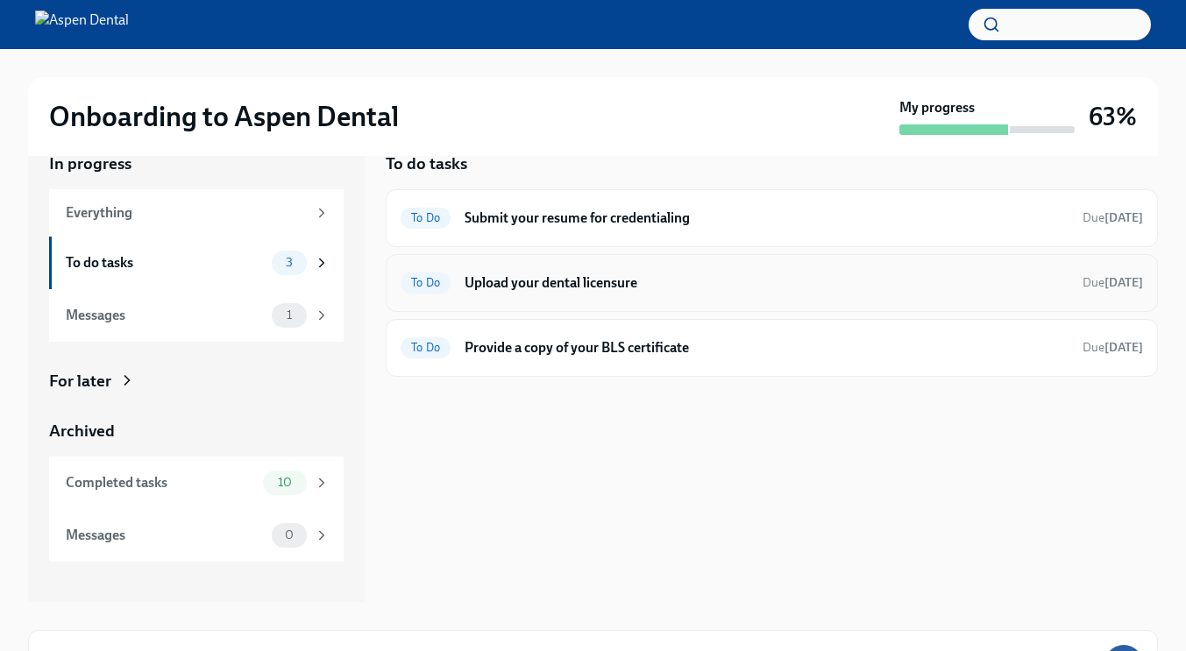
click at [508, 274] on h6 "Upload your dental licensure" at bounding box center [767, 283] width 604 height 19
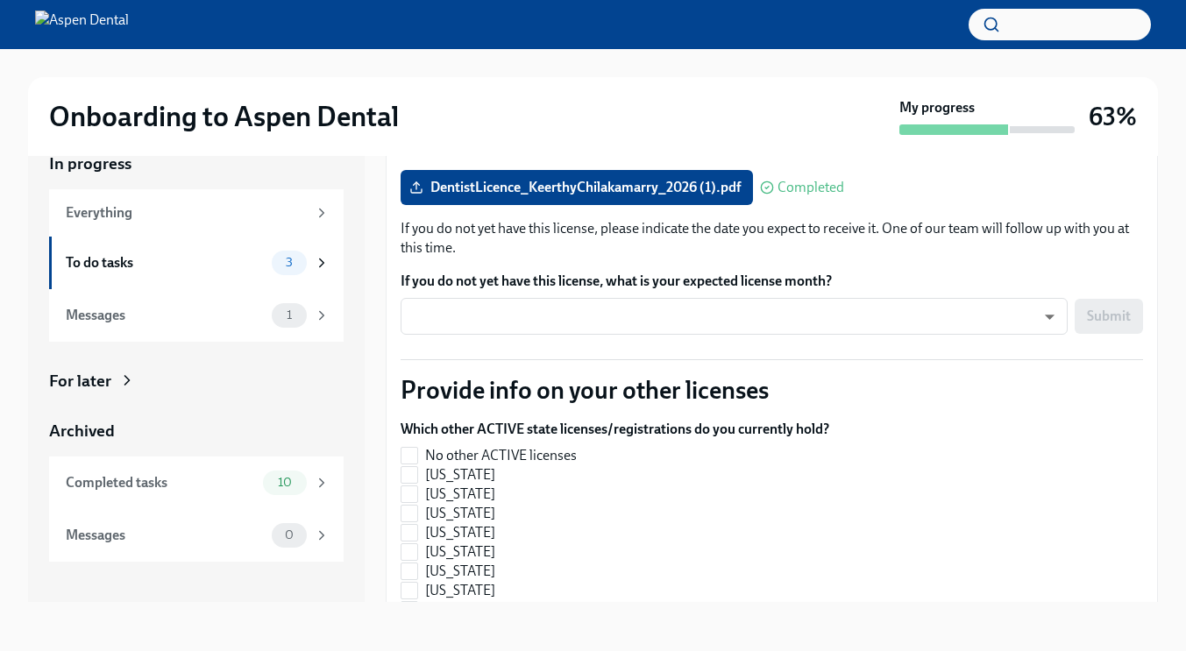
scroll to position [259, 0]
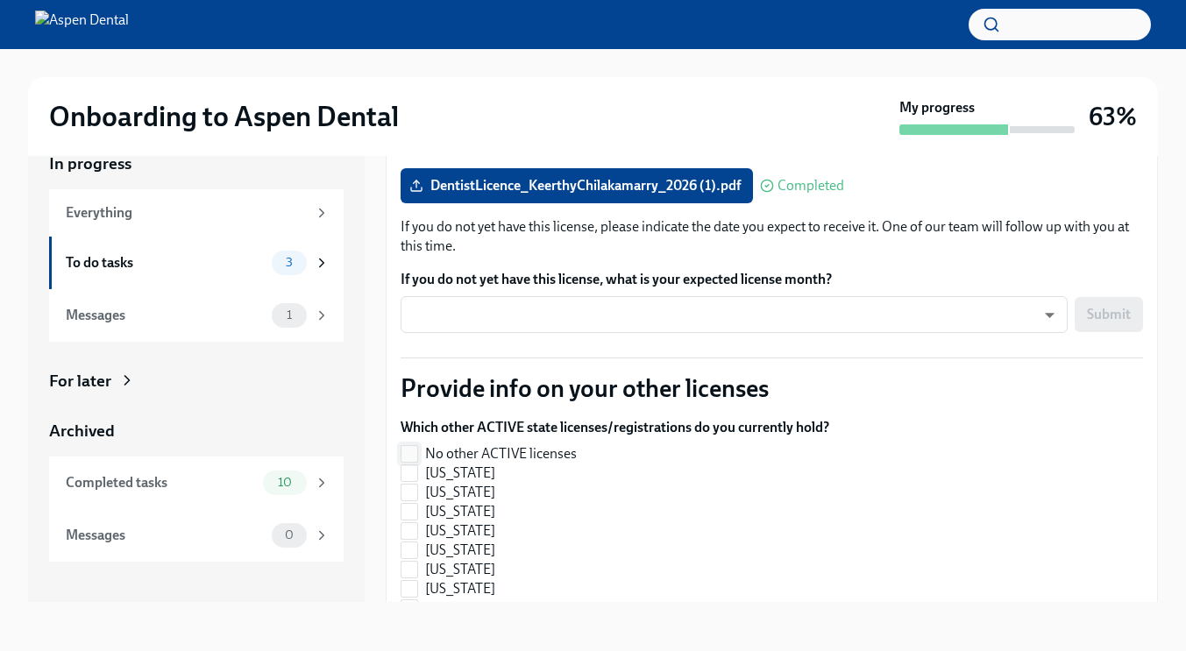
click at [415, 446] on input "No other ACTIVE licenses" at bounding box center [410, 454] width 16 height 16
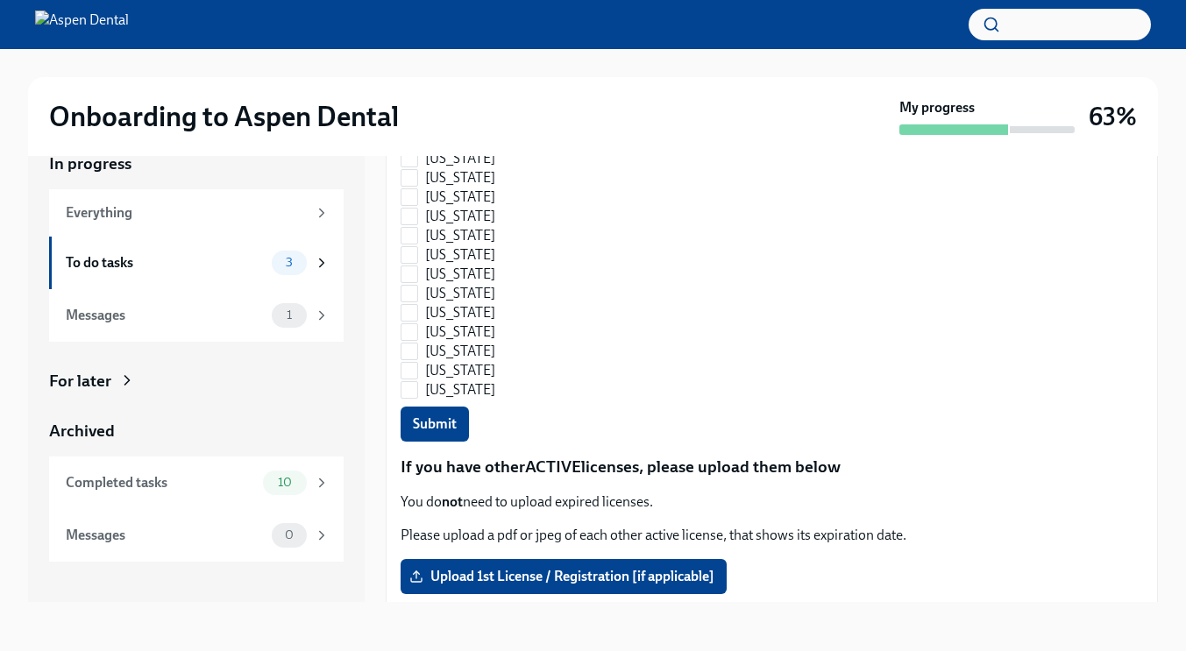
scroll to position [1307, 0]
click at [427, 415] on span "Submit" at bounding box center [435, 424] width 44 height 18
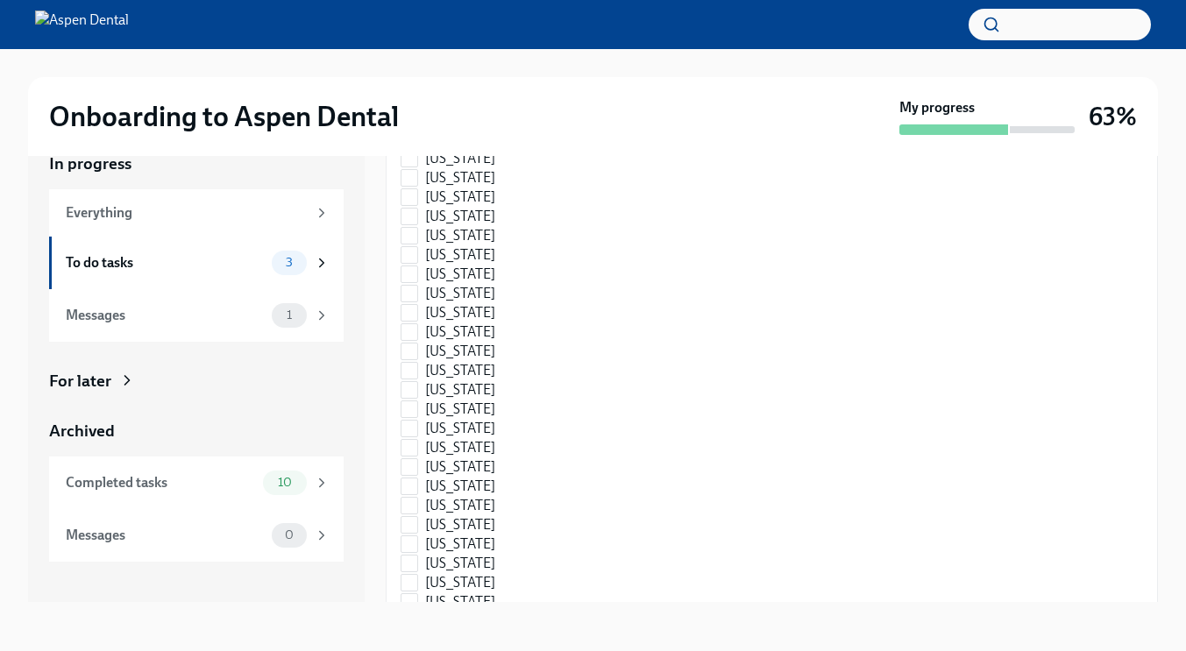
scroll to position [2601, 0]
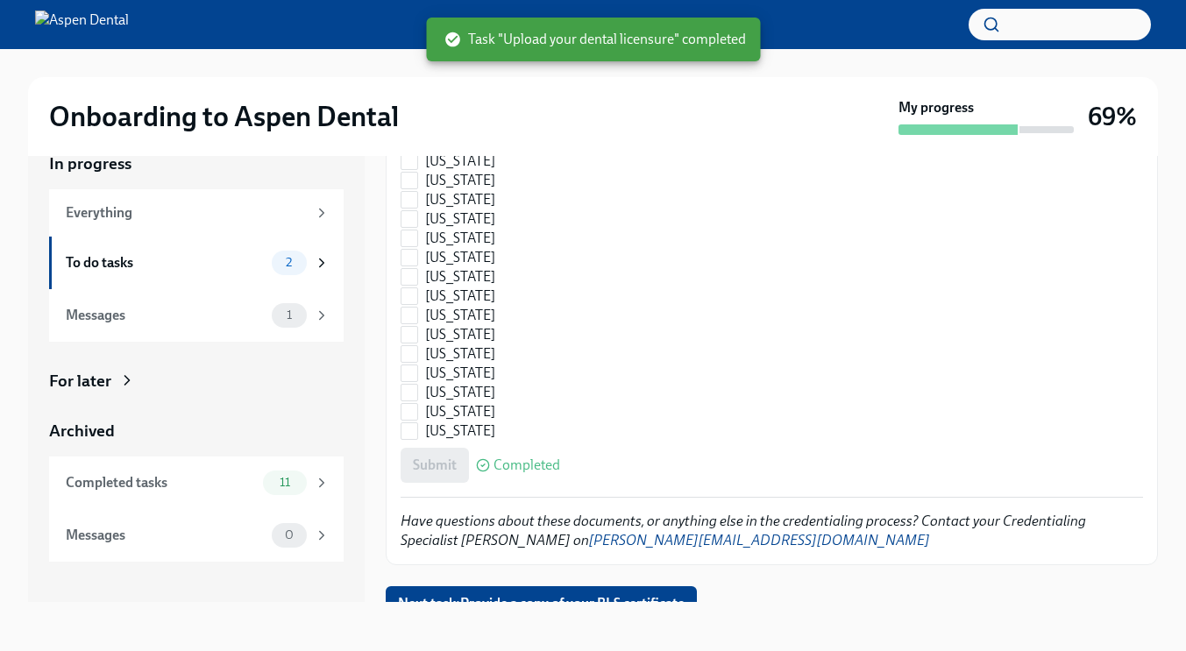
checkbox input "true"
click at [284, 259] on span "3" at bounding box center [289, 262] width 28 height 13
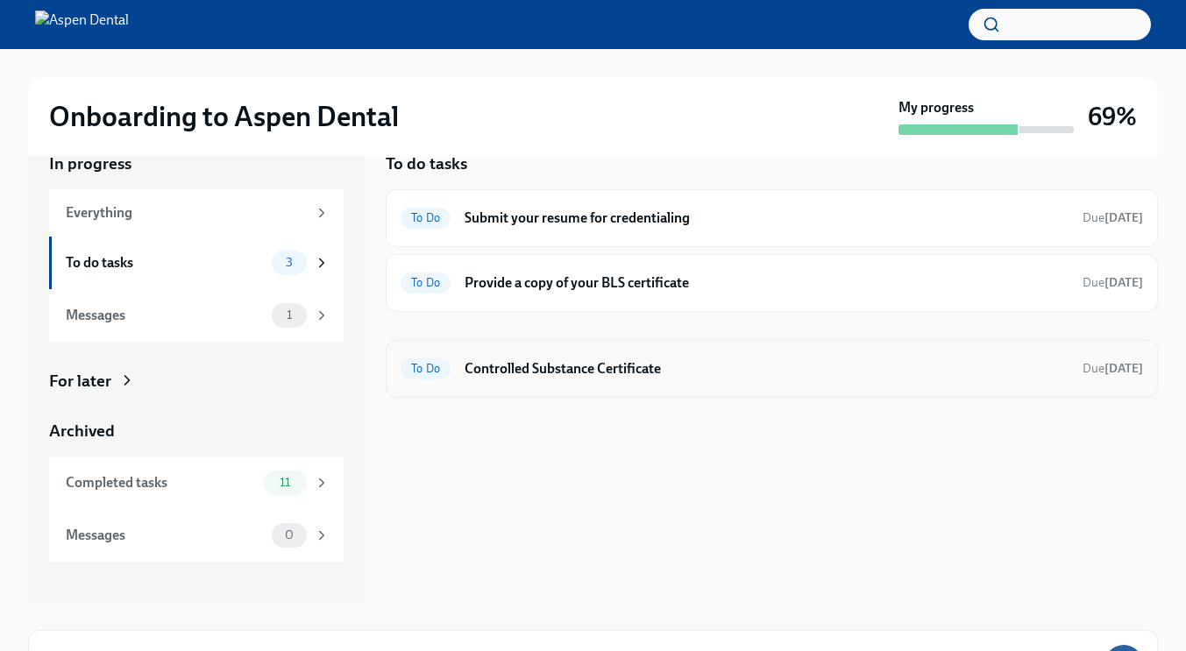
click at [535, 363] on h6 "Controlled Substance Certificate" at bounding box center [767, 368] width 604 height 19
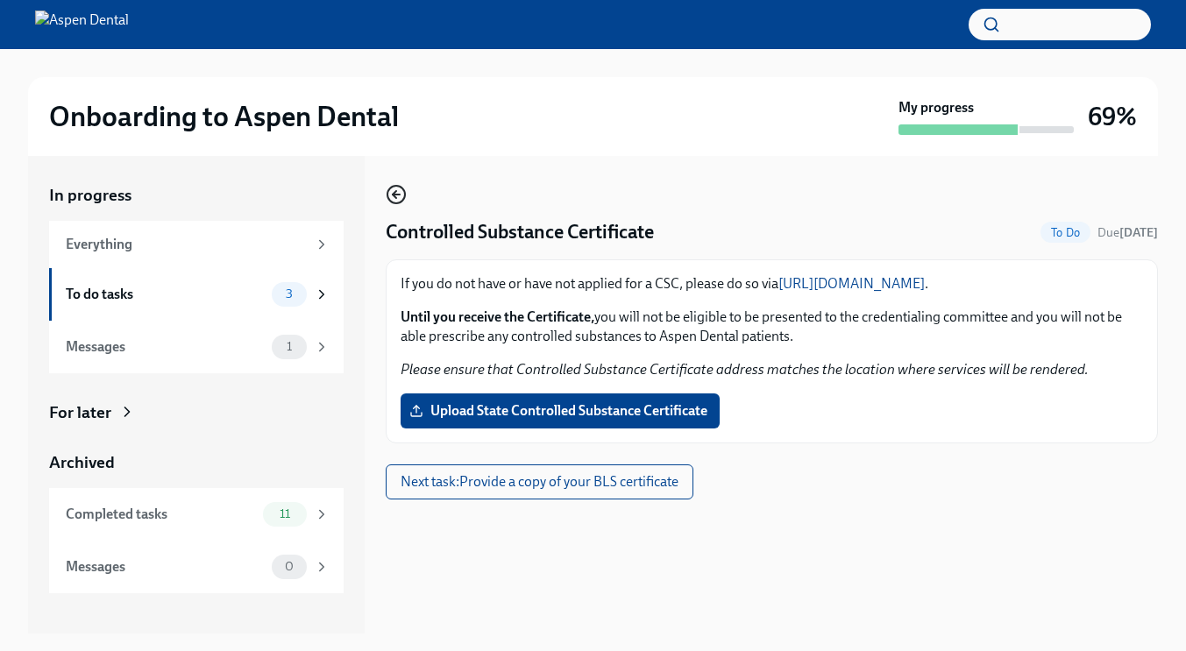
click at [400, 202] on icon "button" at bounding box center [396, 194] width 21 height 21
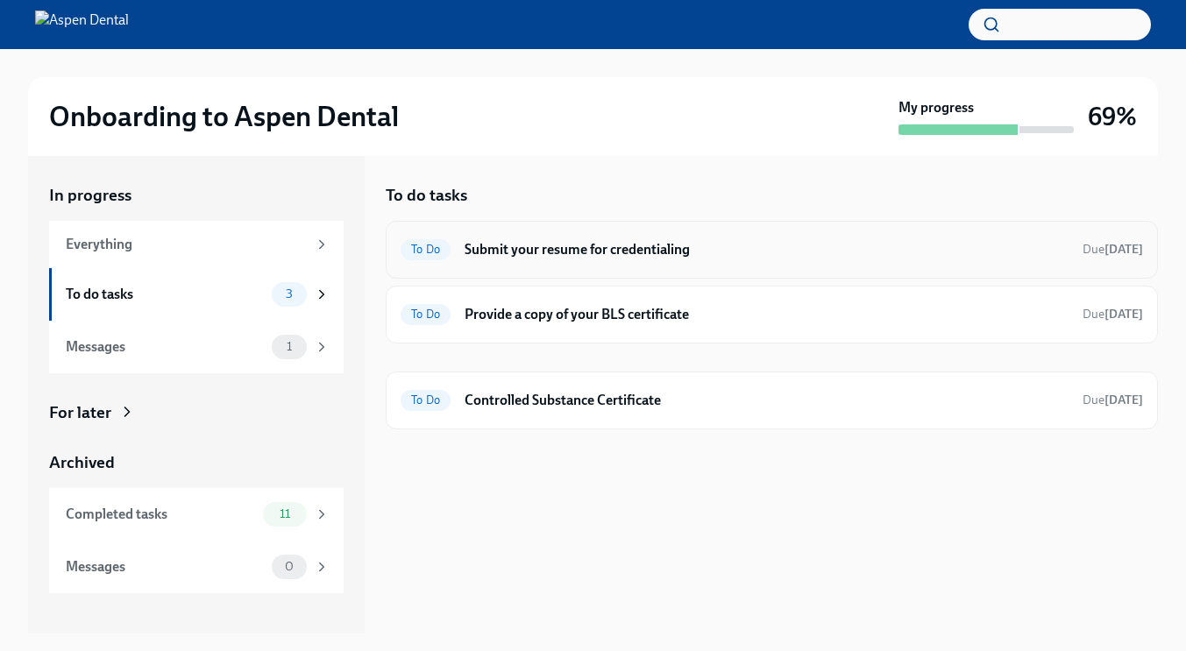
click at [542, 244] on h6 "Submit your resume for credentialing" at bounding box center [767, 249] width 604 height 19
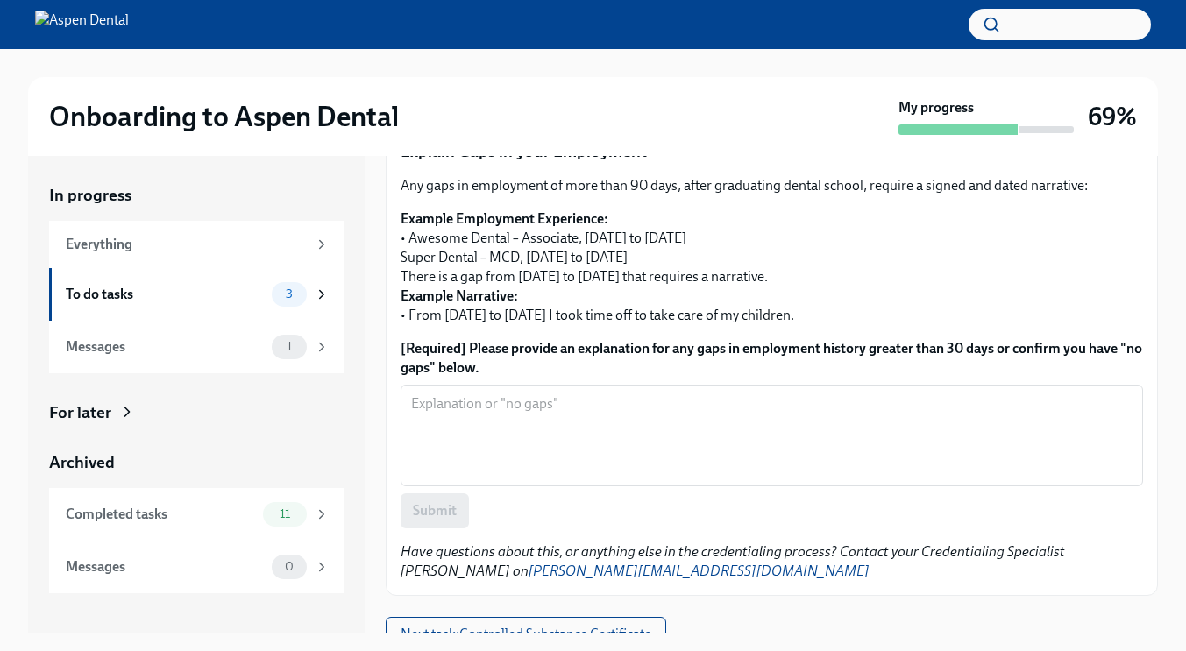
scroll to position [580, 0]
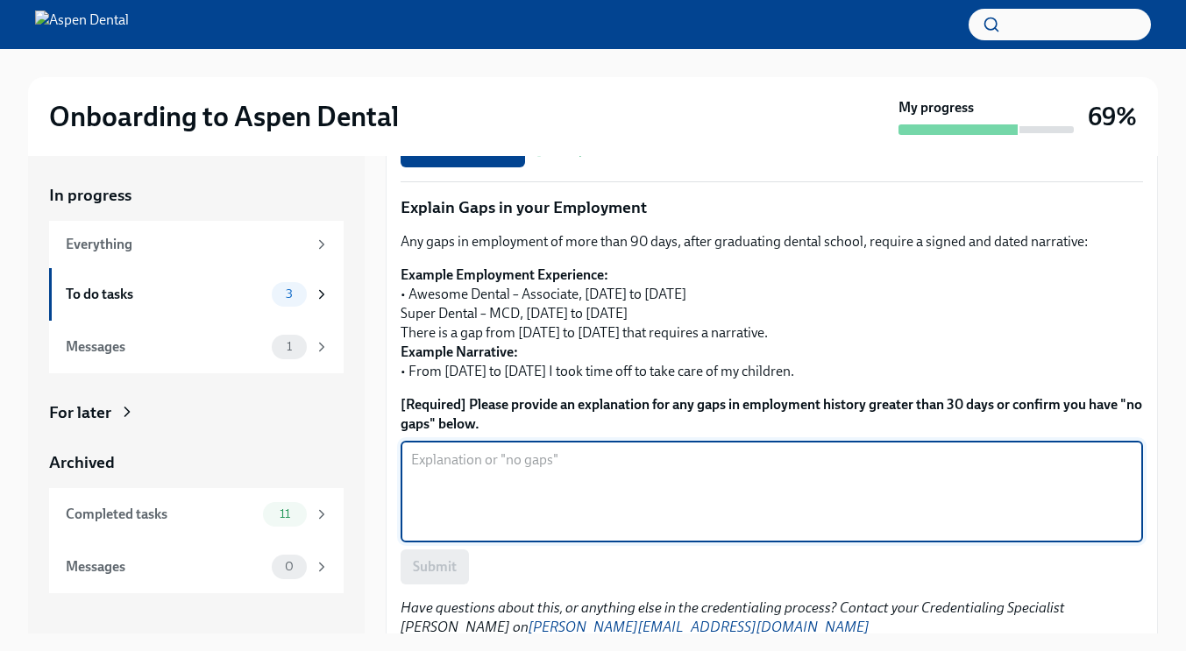
click at [558, 450] on textarea "[Required] Please provide an explanation for any gaps in employment history gre…" at bounding box center [771, 492] width 721 height 84
type textarea "no gaps"
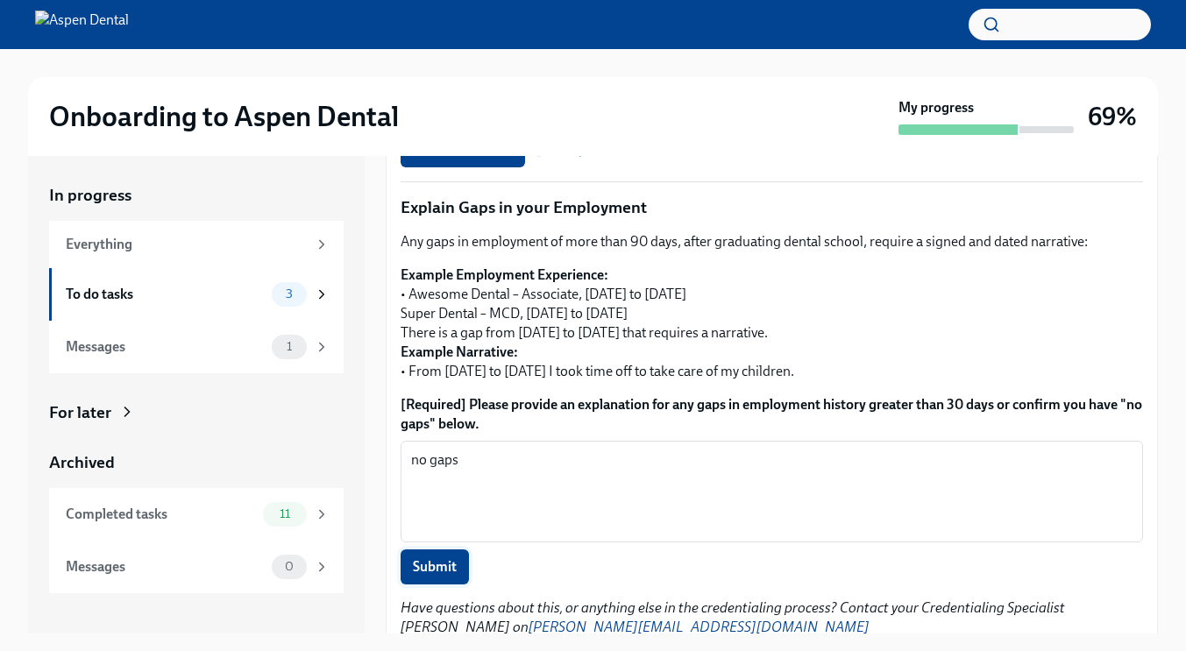
click at [425, 558] on span "Submit" at bounding box center [435, 567] width 44 height 18
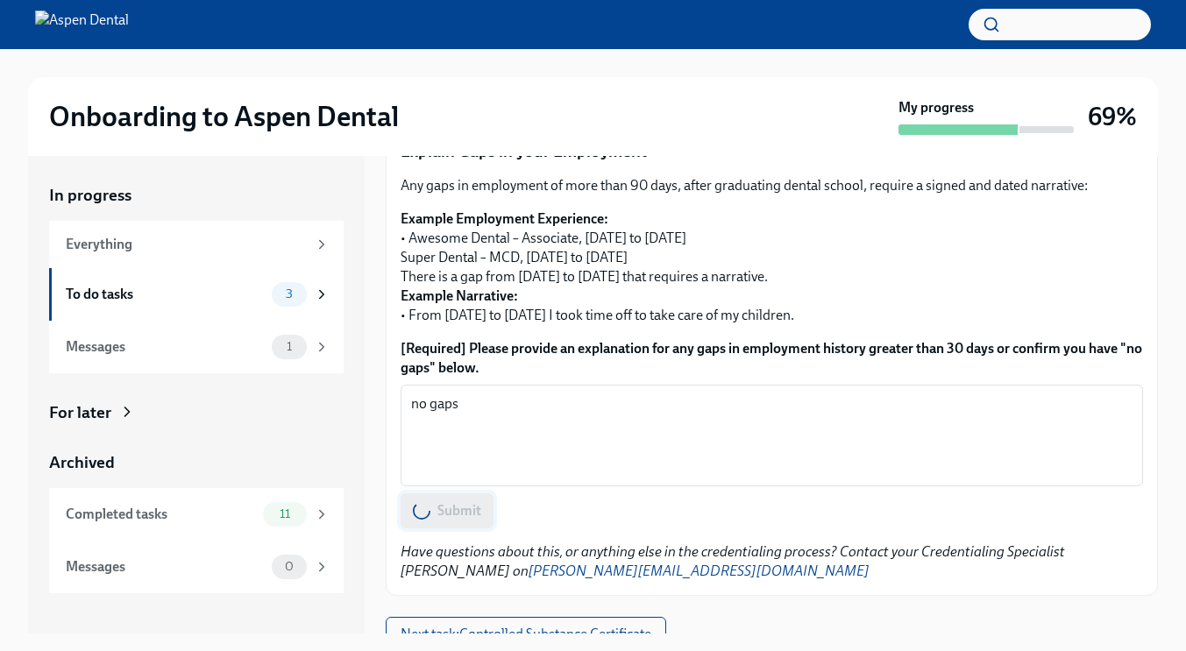
scroll to position [32, 0]
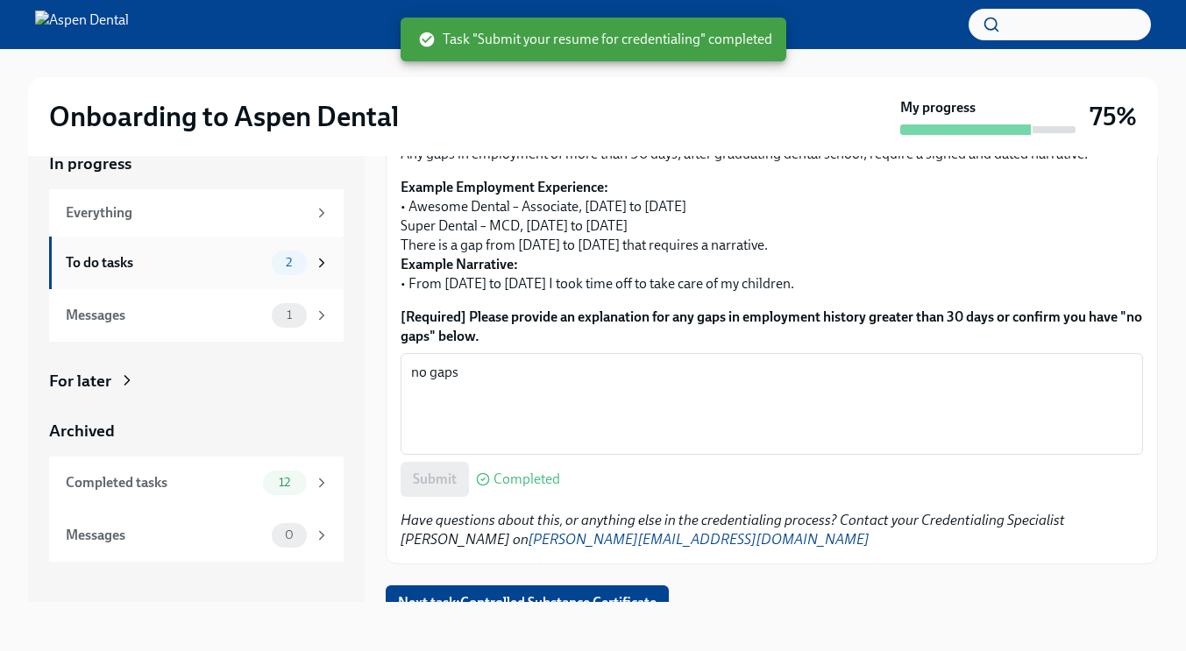
click at [292, 260] on span "2" at bounding box center [288, 262] width 27 height 13
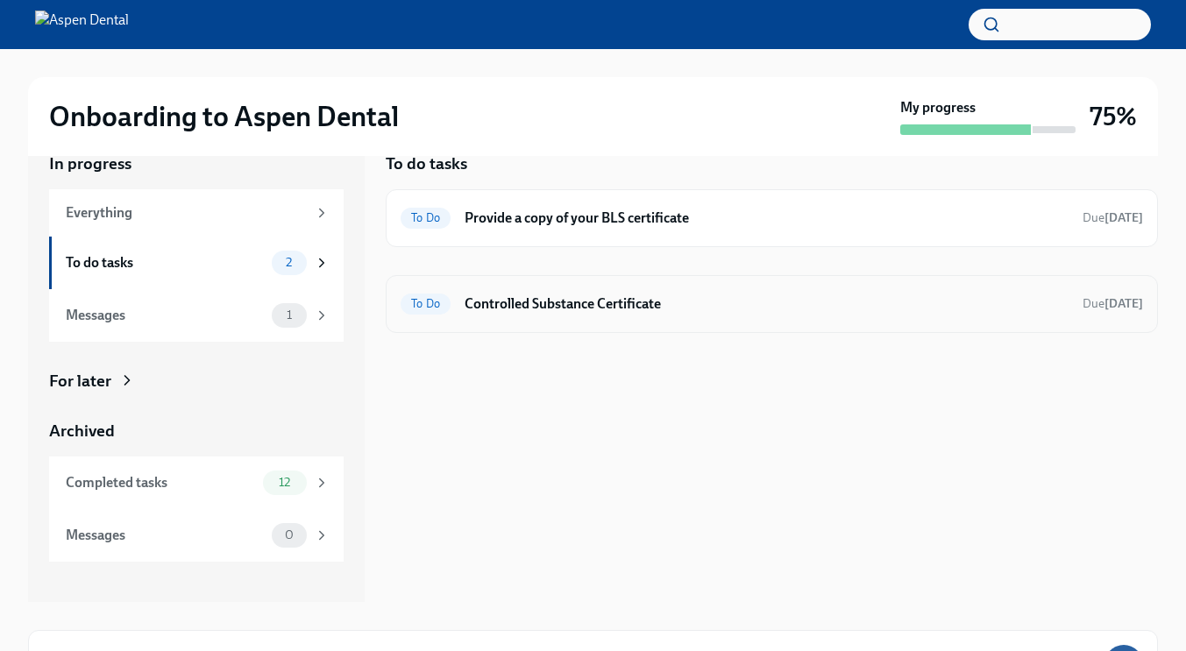
click at [515, 291] on div "To Do Controlled Substance Certificate Due [DATE]" at bounding box center [772, 304] width 743 height 28
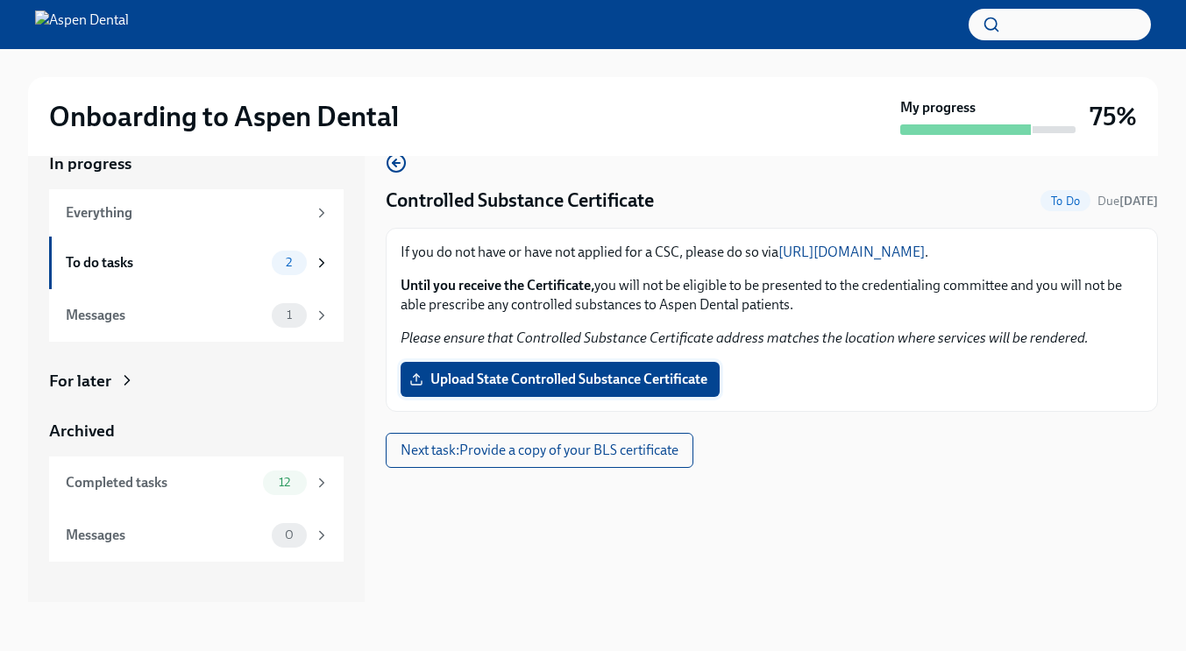
click at [582, 378] on span "Upload State Controlled Substance Certificate" at bounding box center [560, 380] width 295 height 18
click at [0, 0] on input "Upload State Controlled Substance Certificate" at bounding box center [0, 0] width 0 height 0
click at [572, 383] on span "Upload State Controlled Substance Certificate" at bounding box center [560, 380] width 295 height 18
click at [0, 0] on input "Upload State Controlled Substance Certificate" at bounding box center [0, 0] width 0 height 0
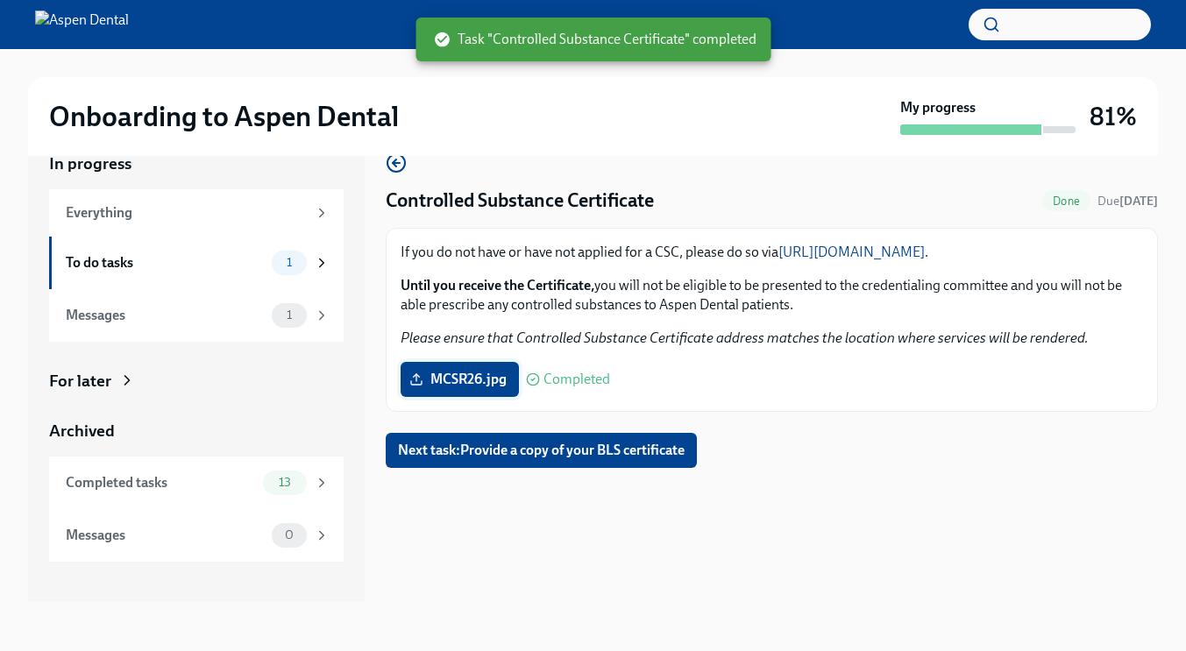
click at [452, 371] on span "MCSR26.jpg" at bounding box center [460, 380] width 94 height 18
click at [0, 0] on input "MCSR26.jpg" at bounding box center [0, 0] width 0 height 0
click at [510, 451] on span "Next task : Provide a copy of your BLS certificate" at bounding box center [541, 451] width 287 height 18
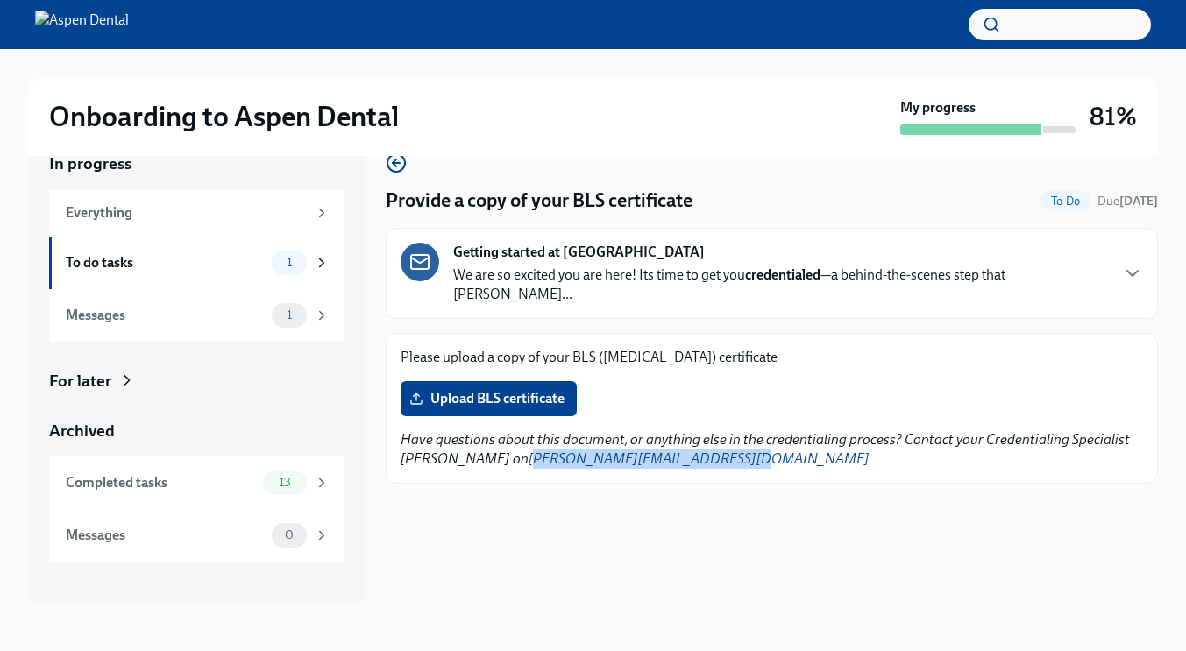
drag, startPoint x: 669, startPoint y: 444, endPoint x: 460, endPoint y: 444, distance: 208.6
click at [460, 444] on p "Have questions about this document, or anything else in the credentialing proce…" at bounding box center [772, 449] width 743 height 39
click at [759, 489] on div "Provide a copy of your BLS certificate To Do Due [DATE] Getting started at [GEO…" at bounding box center [772, 363] width 772 height 478
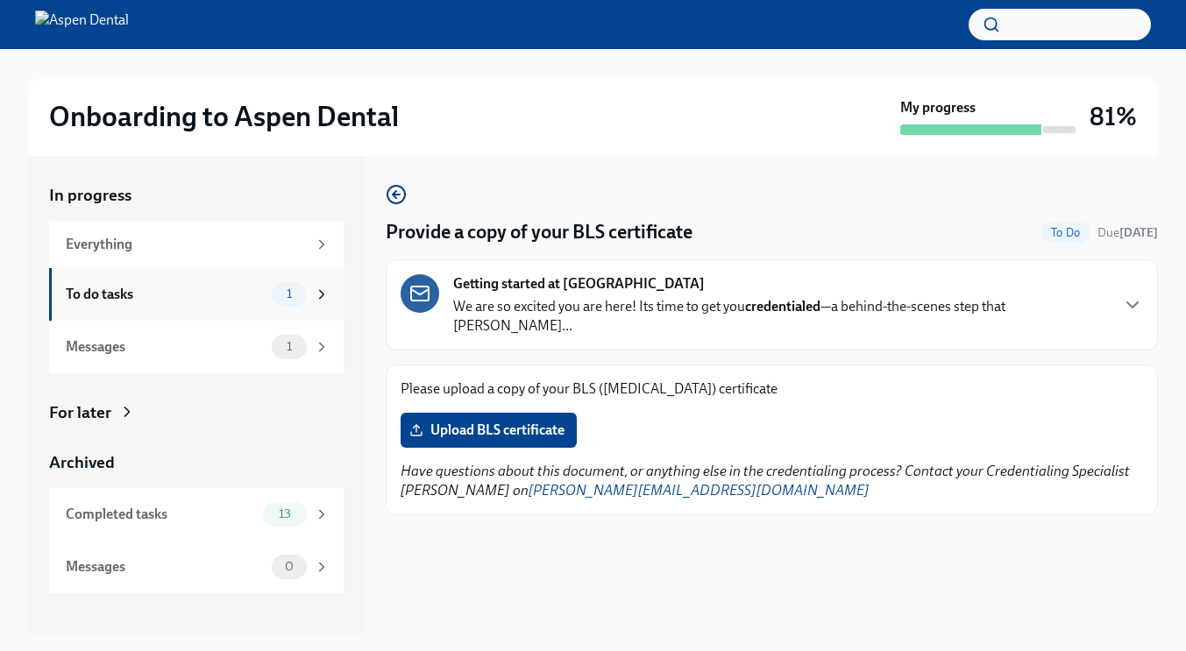
click at [154, 293] on div "To do tasks" at bounding box center [165, 294] width 199 height 19
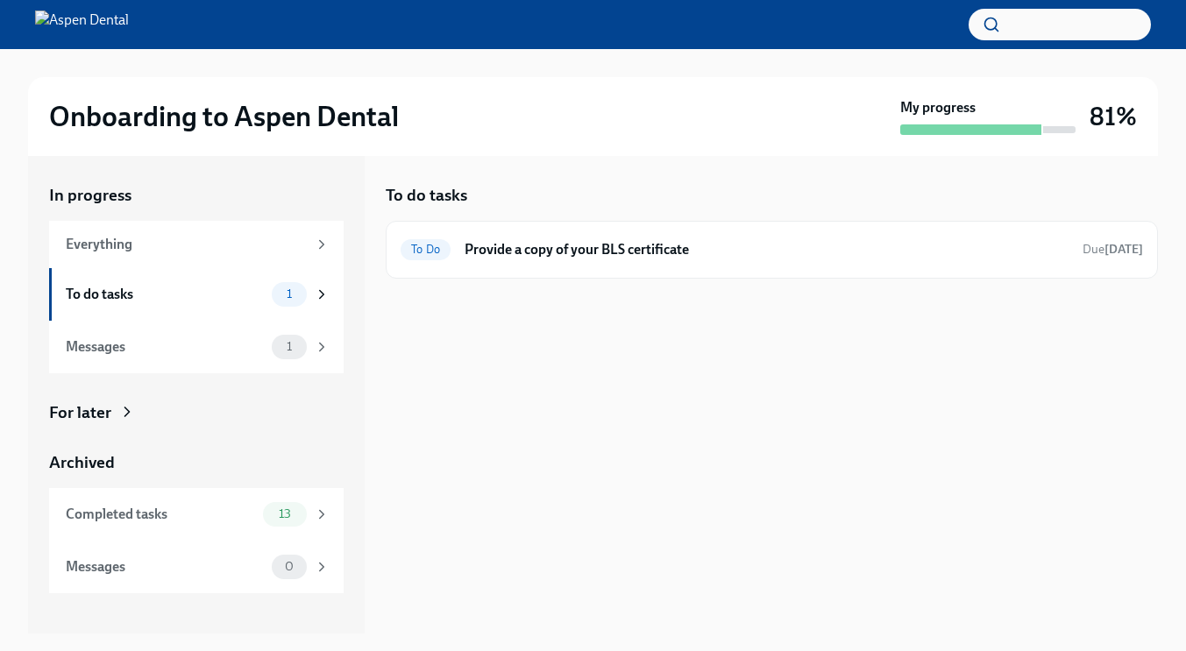
click at [566, 406] on div "To do tasks To Do Provide a copy of your BLS certificate Due [DATE]" at bounding box center [772, 395] width 772 height 478
click at [501, 290] on div "To do tasks To Do Provide a copy of your BLS certificate Due [DATE]" at bounding box center [772, 395] width 772 height 478
click at [223, 343] on div "Messages" at bounding box center [165, 347] width 199 height 19
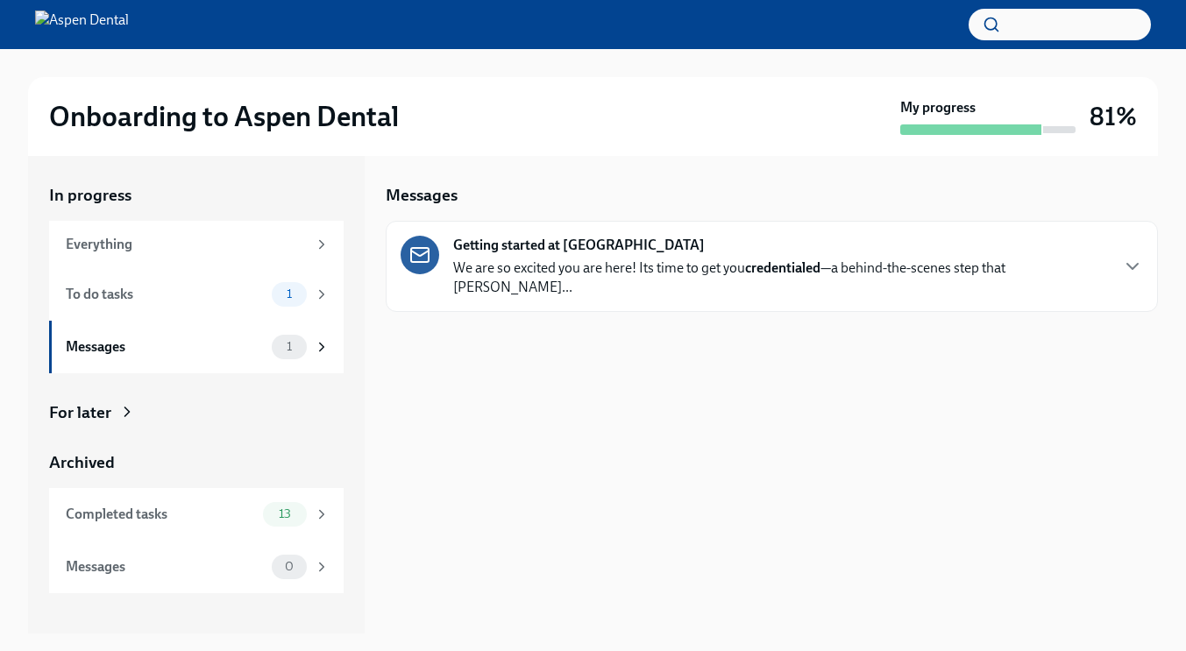
click at [572, 245] on strong "Getting started at [GEOGRAPHIC_DATA]" at bounding box center [579, 245] width 252 height 19
